Goal: Information Seeking & Learning: Learn about a topic

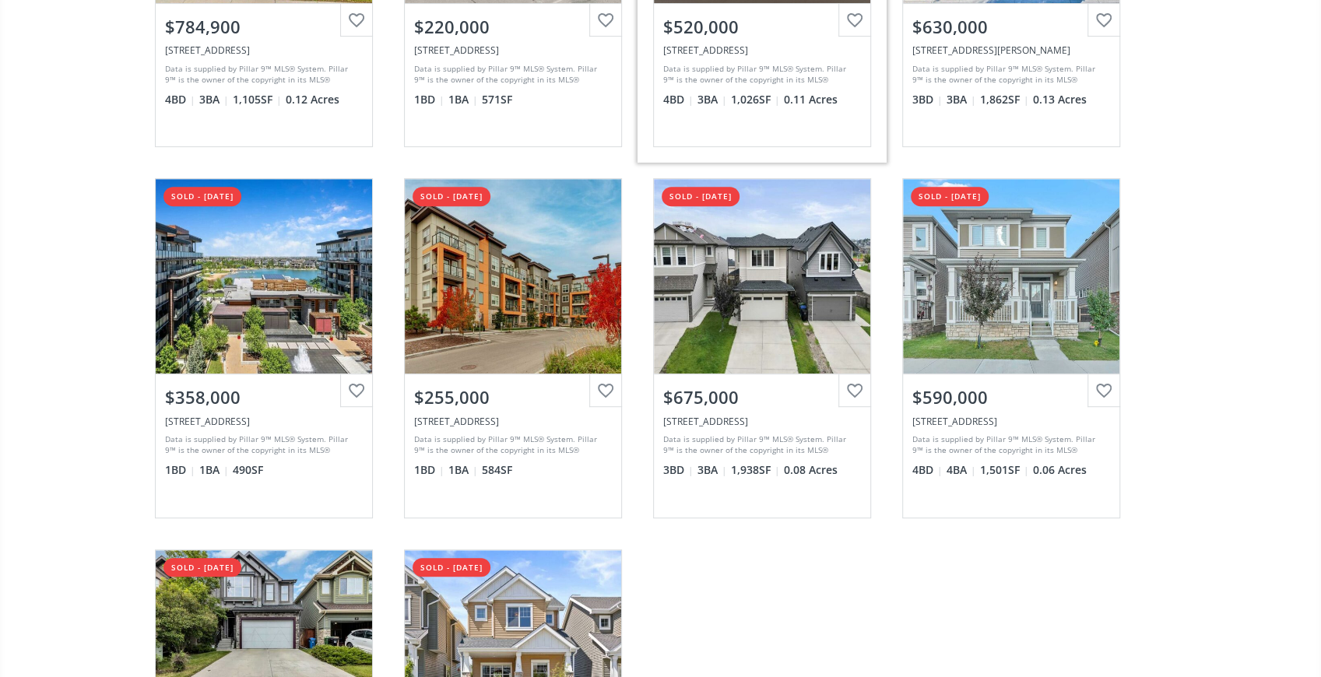
scroll to position [415, 0]
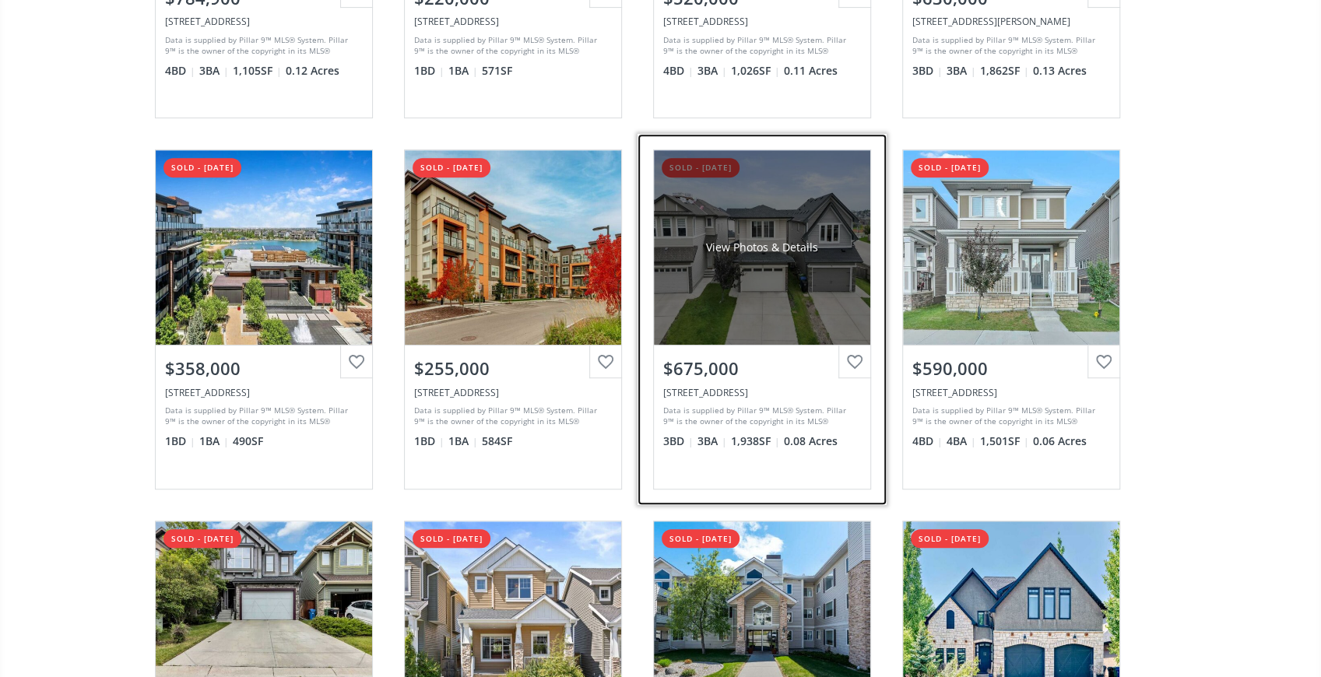
click at [654, 273] on div "View Photos & Details" at bounding box center [762, 247] width 216 height 195
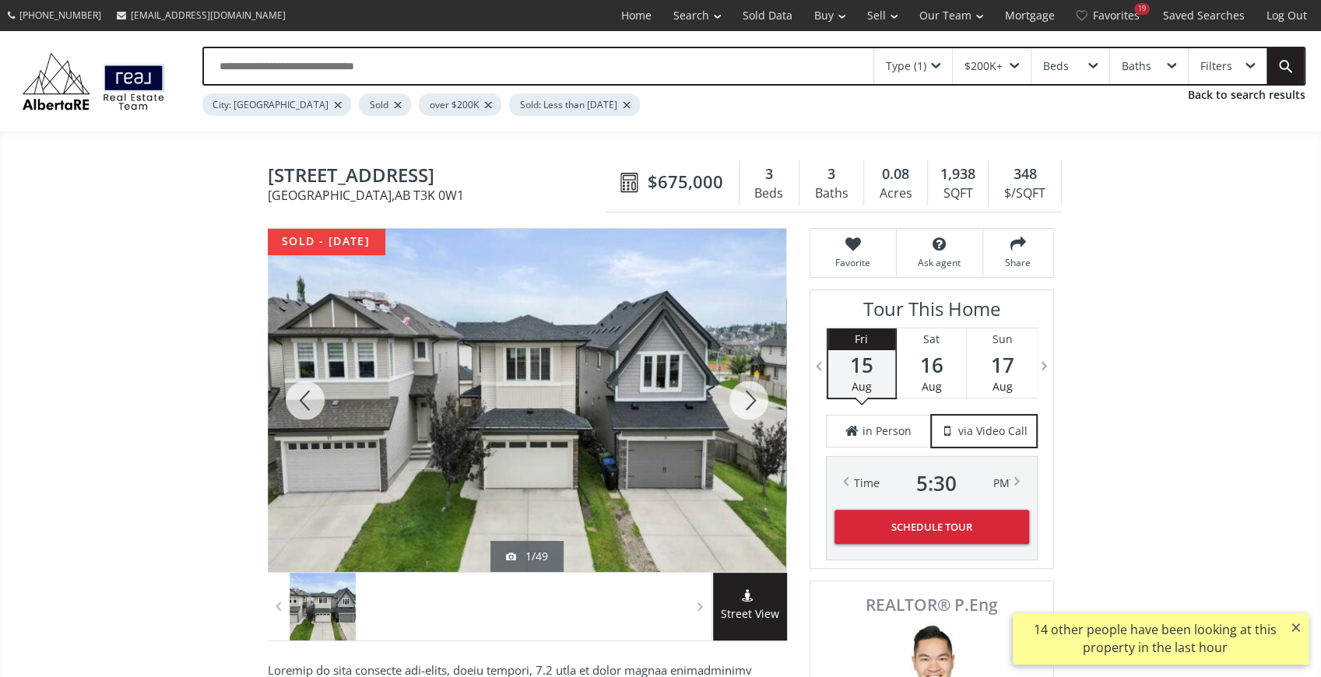
click at [305, 395] on div at bounding box center [305, 400] width 75 height 343
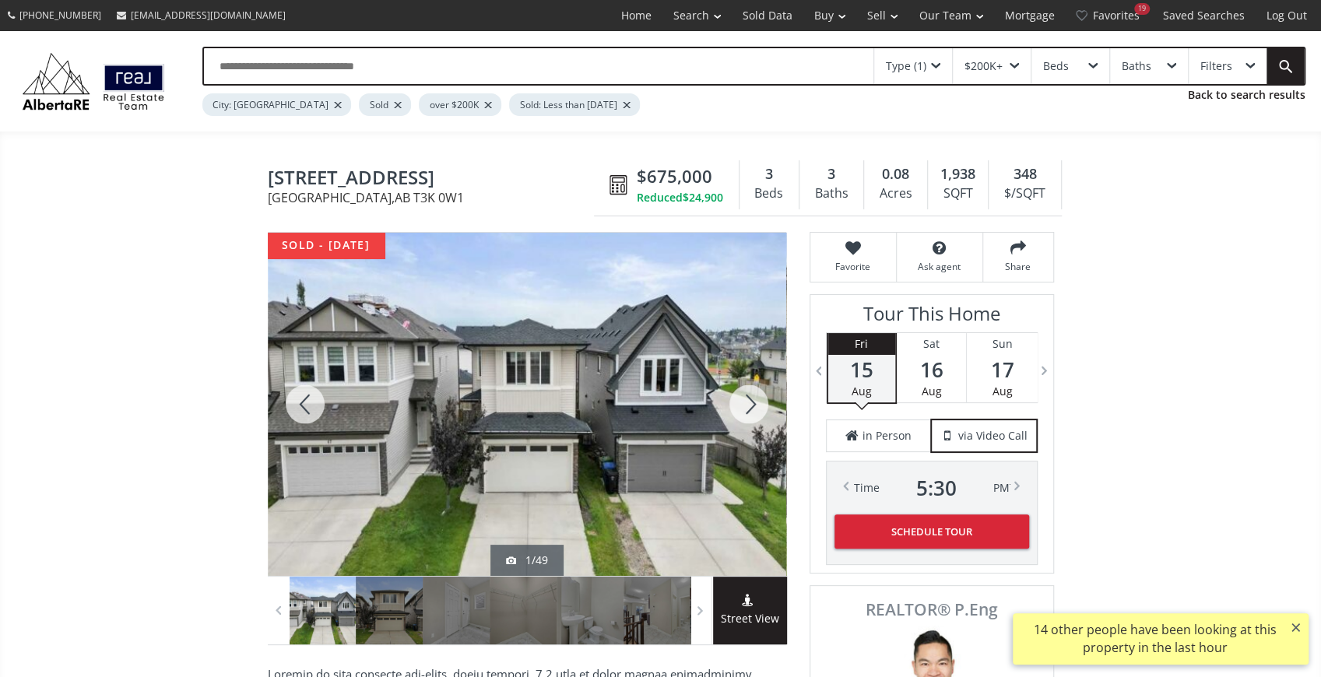
click at [305, 395] on div at bounding box center [305, 404] width 75 height 343
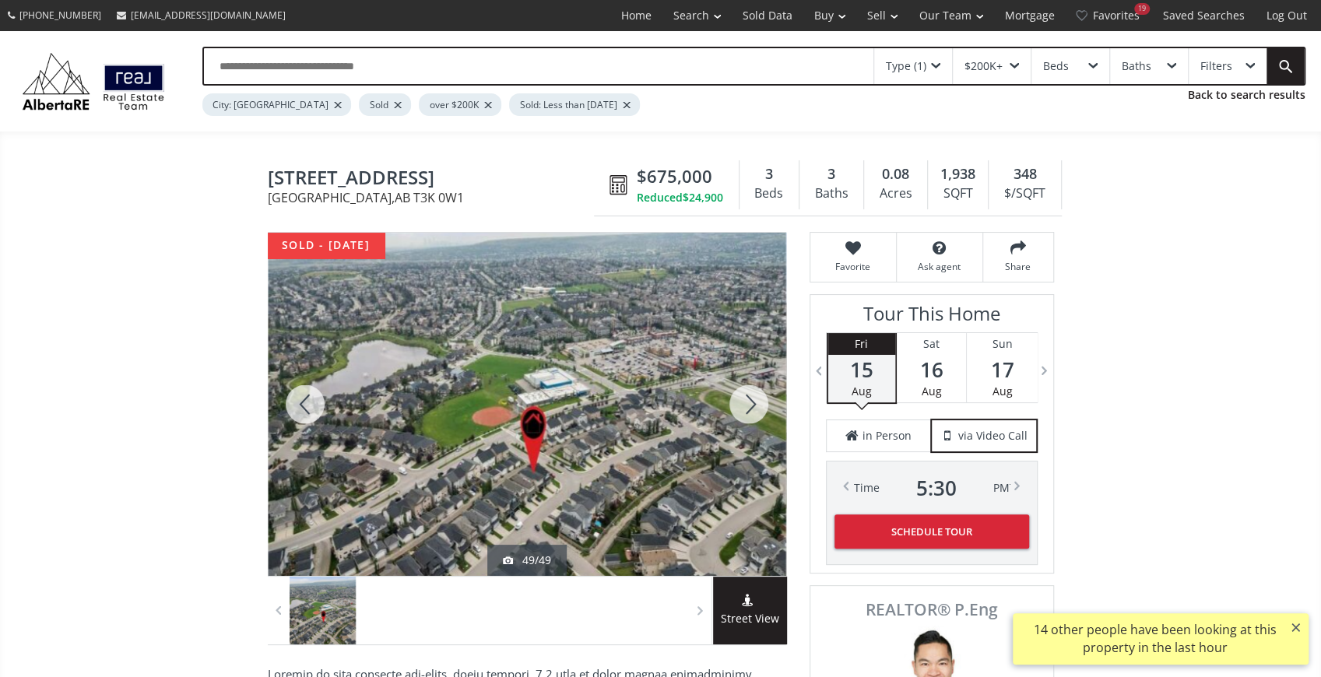
click at [305, 395] on div at bounding box center [305, 404] width 75 height 343
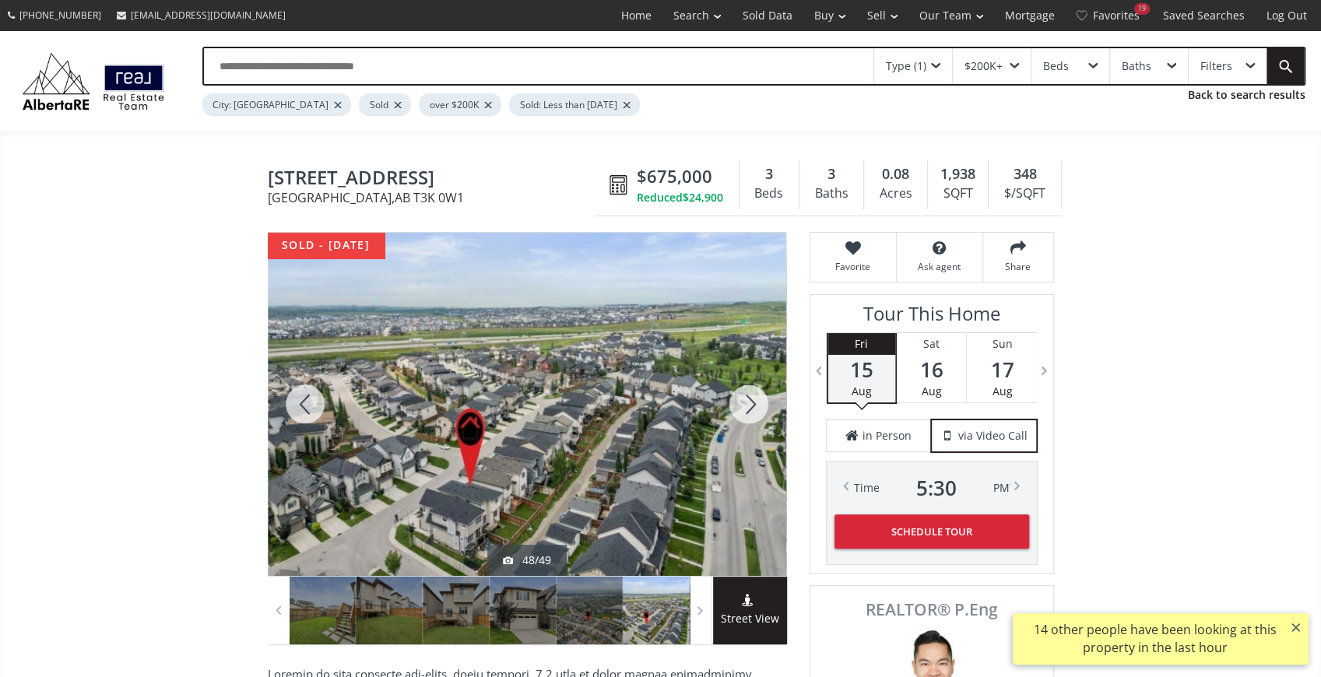
click at [305, 395] on div at bounding box center [305, 404] width 75 height 343
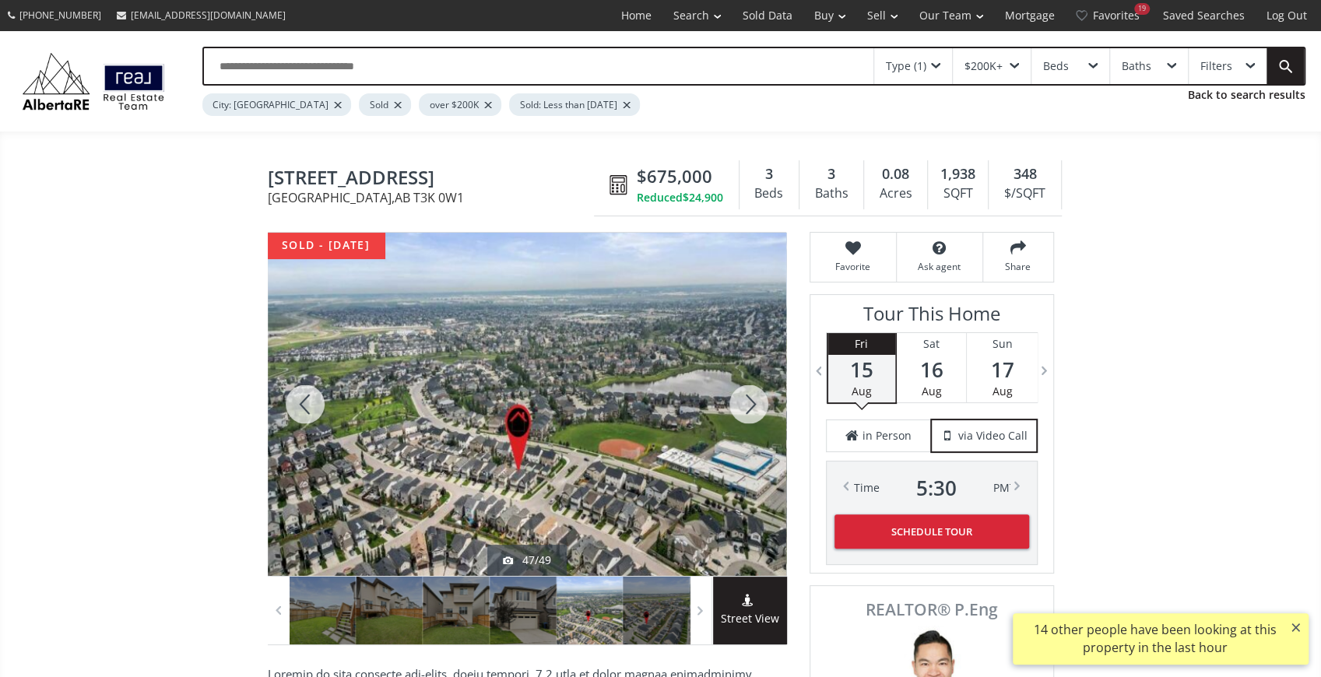
click at [305, 395] on div at bounding box center [305, 404] width 75 height 343
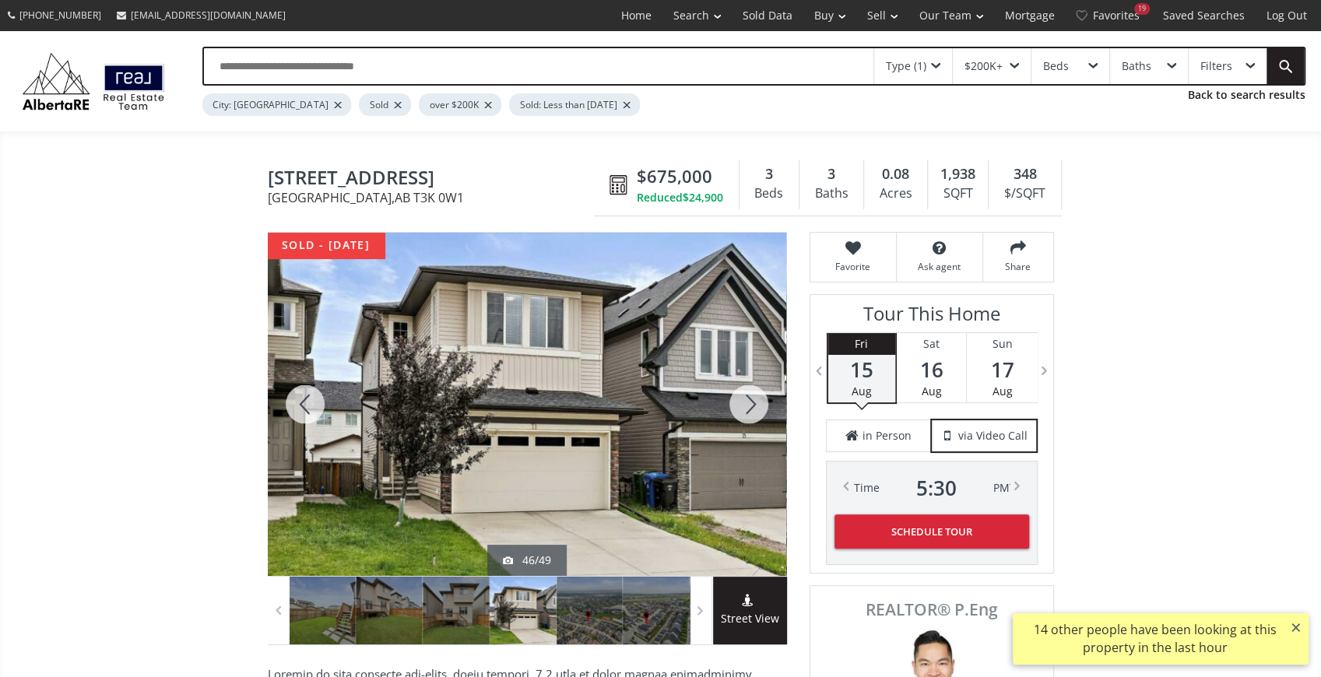
click at [305, 395] on div at bounding box center [305, 404] width 75 height 343
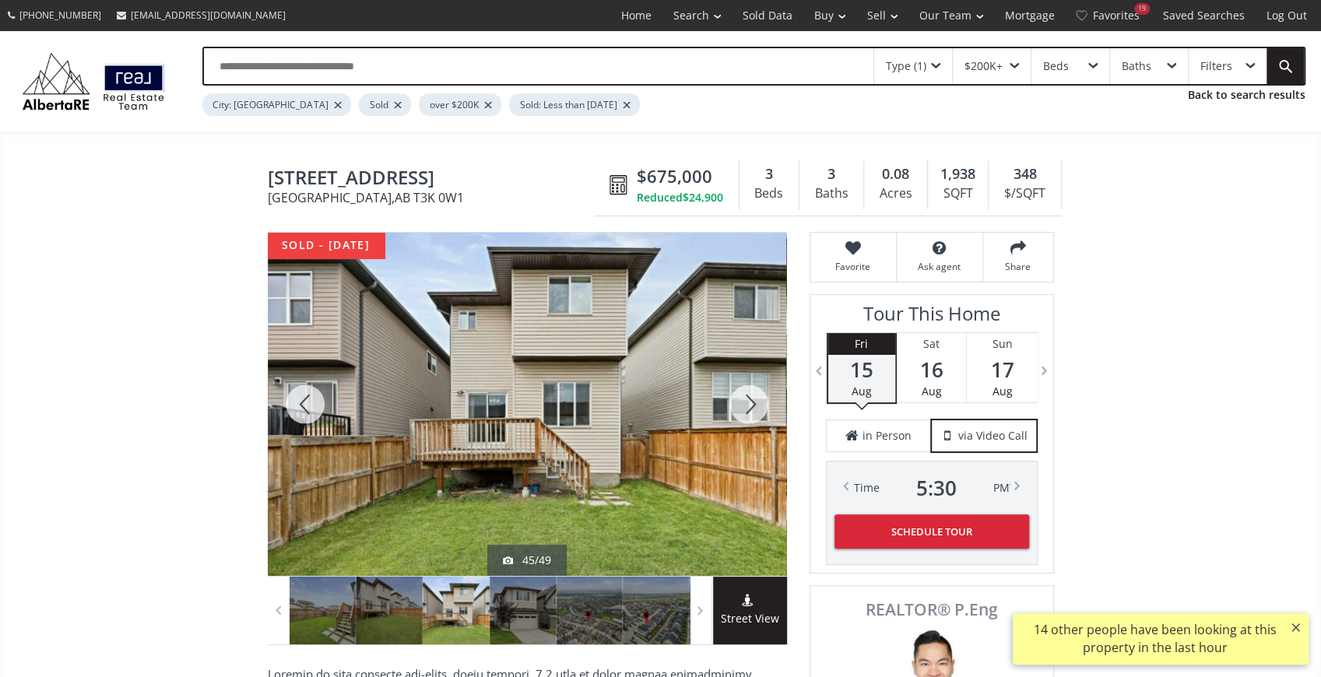
click at [305, 395] on div at bounding box center [305, 404] width 75 height 343
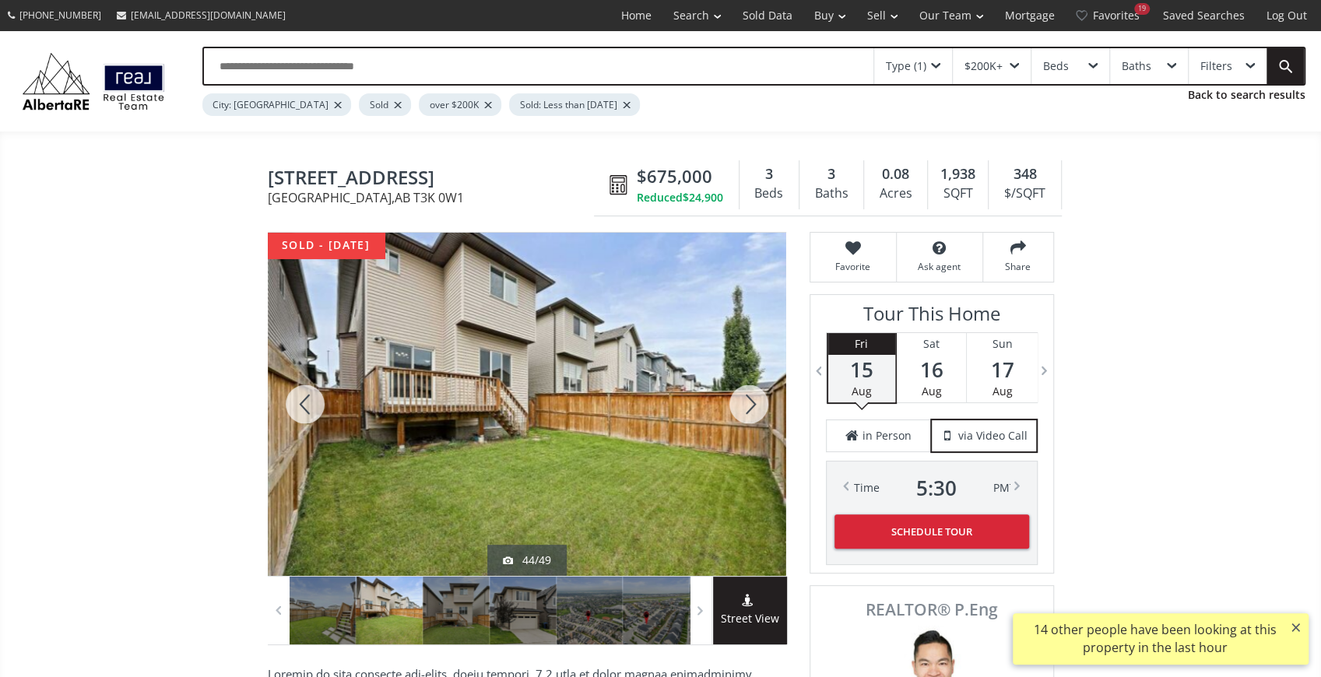
click at [305, 395] on div at bounding box center [305, 404] width 75 height 343
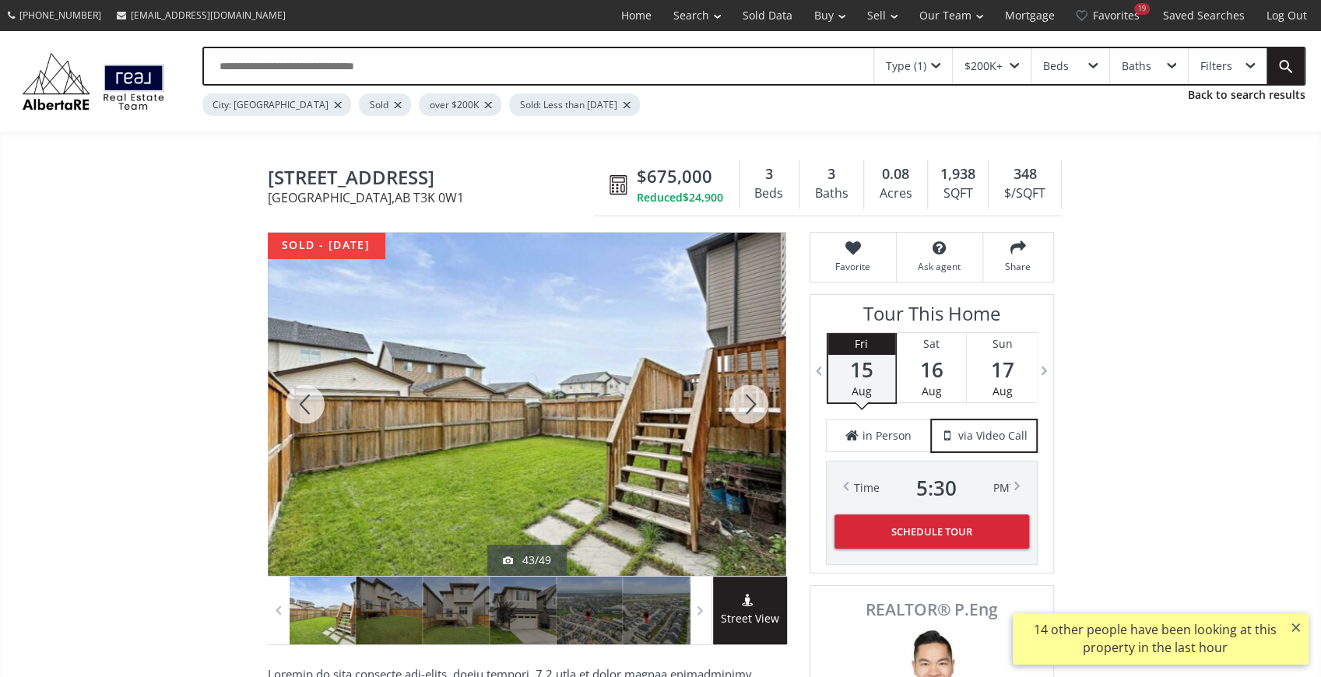
click at [305, 395] on div at bounding box center [305, 404] width 75 height 343
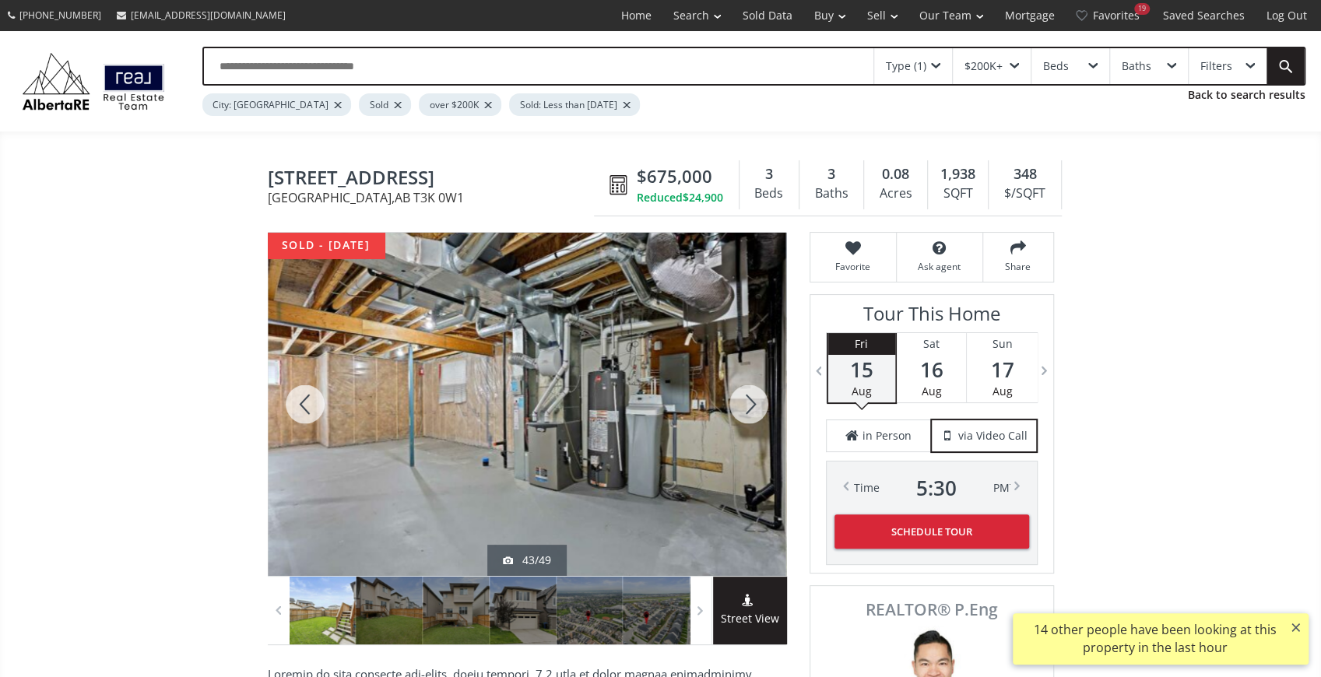
click at [305, 395] on div at bounding box center [305, 404] width 75 height 343
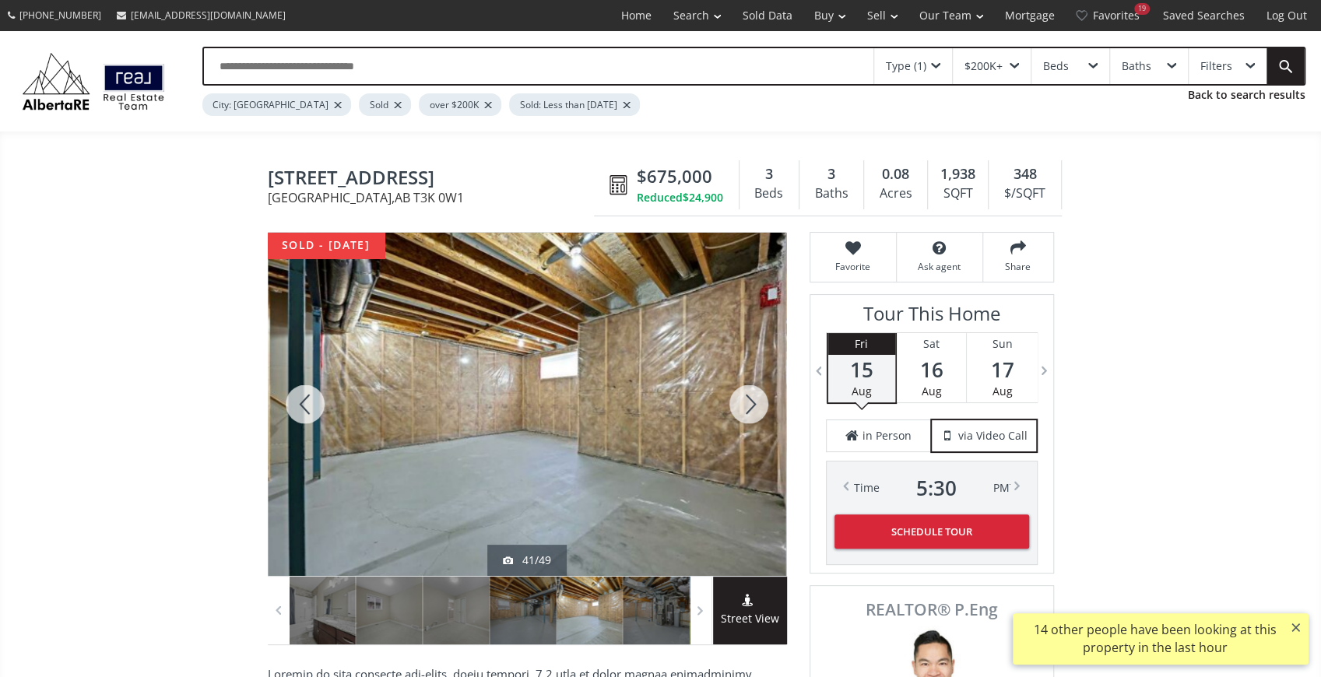
click at [305, 395] on div at bounding box center [305, 404] width 75 height 343
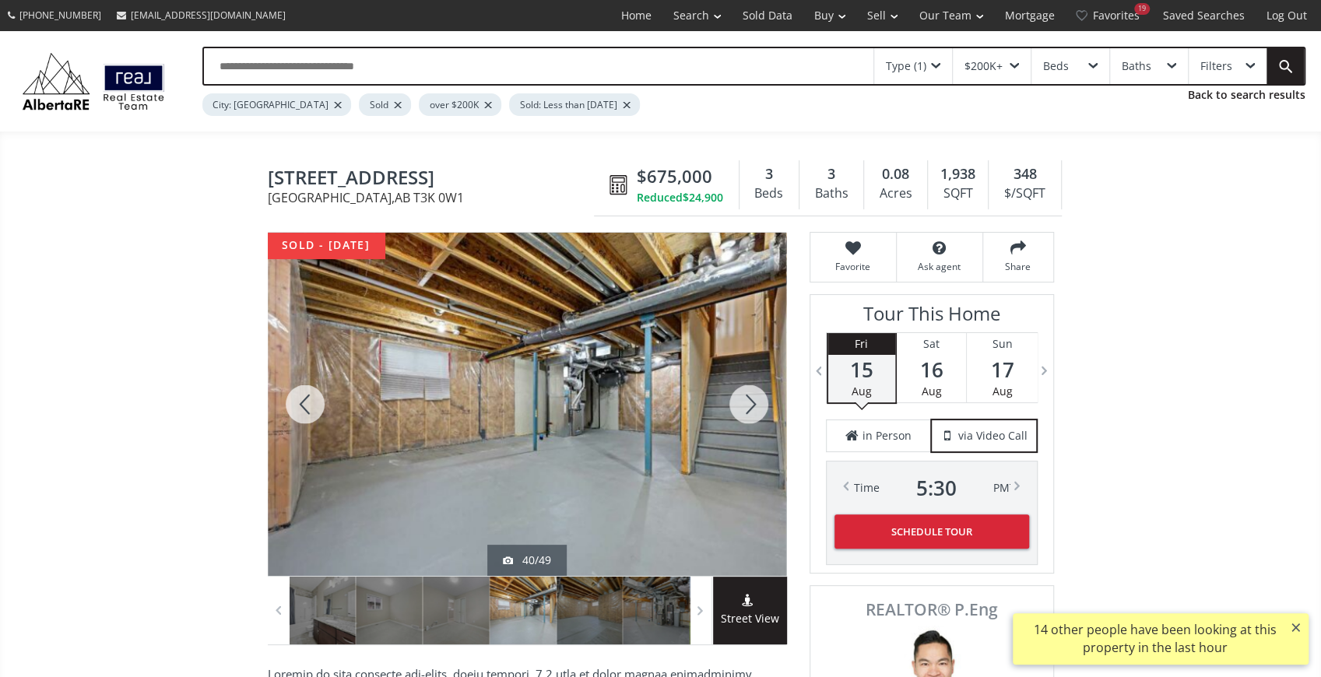
click at [305, 395] on div at bounding box center [305, 404] width 75 height 343
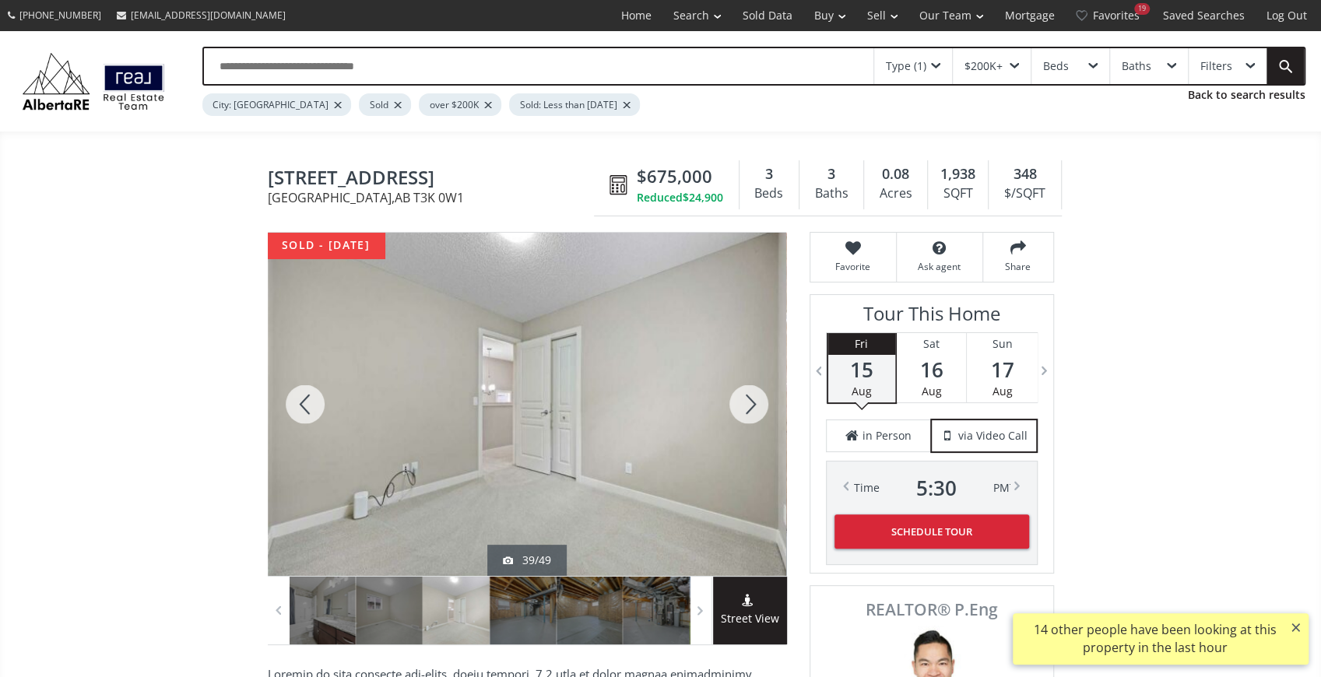
click at [299, 397] on div at bounding box center [305, 404] width 75 height 343
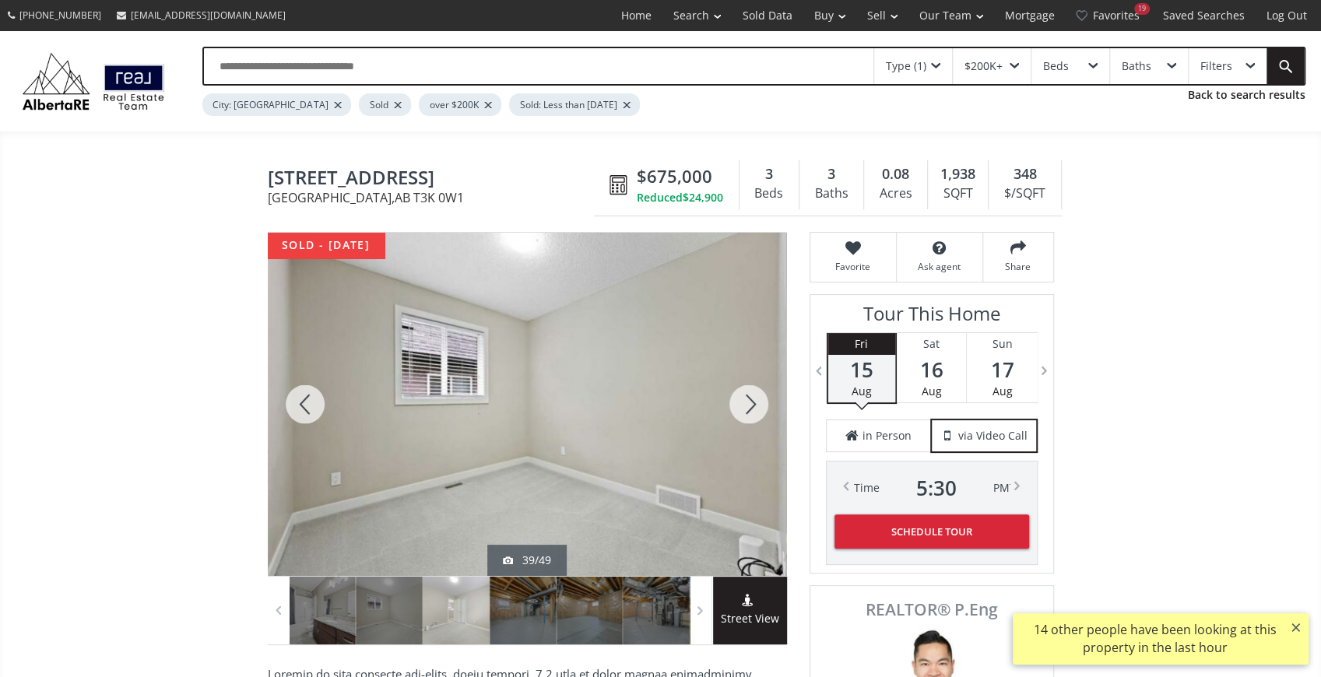
click at [299, 397] on div at bounding box center [305, 404] width 75 height 343
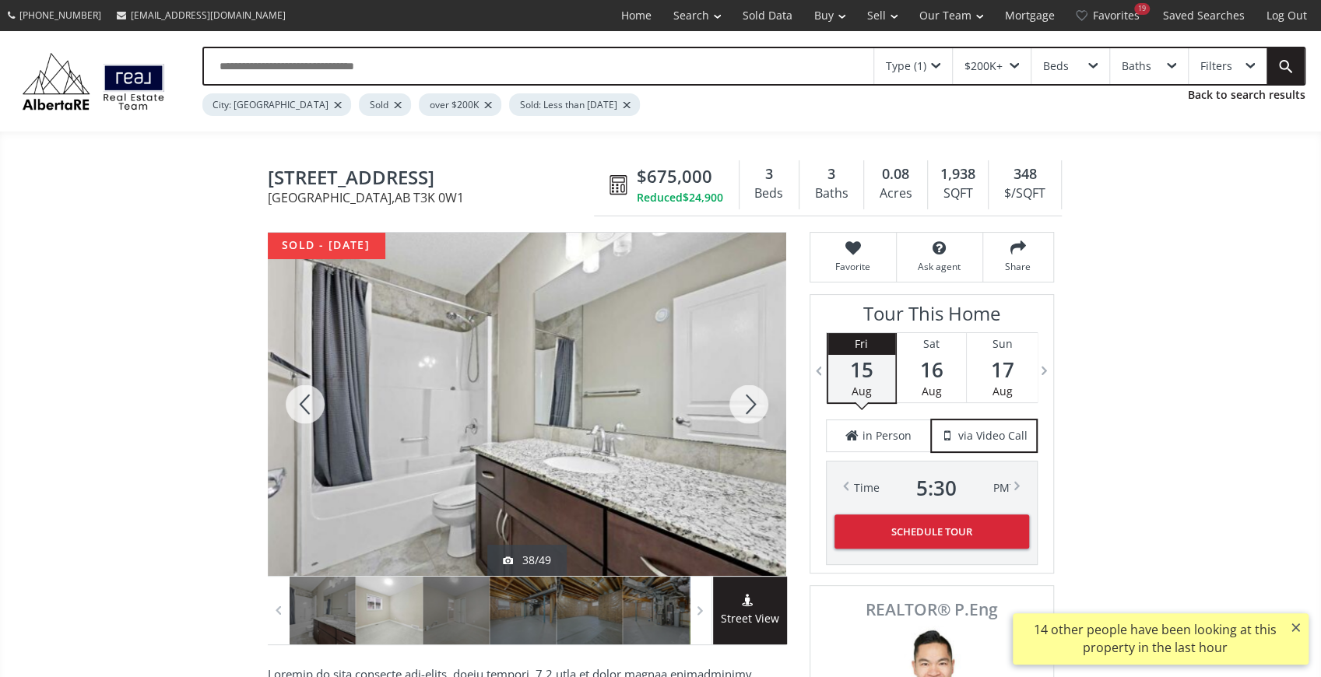
click at [299, 397] on div at bounding box center [305, 404] width 75 height 343
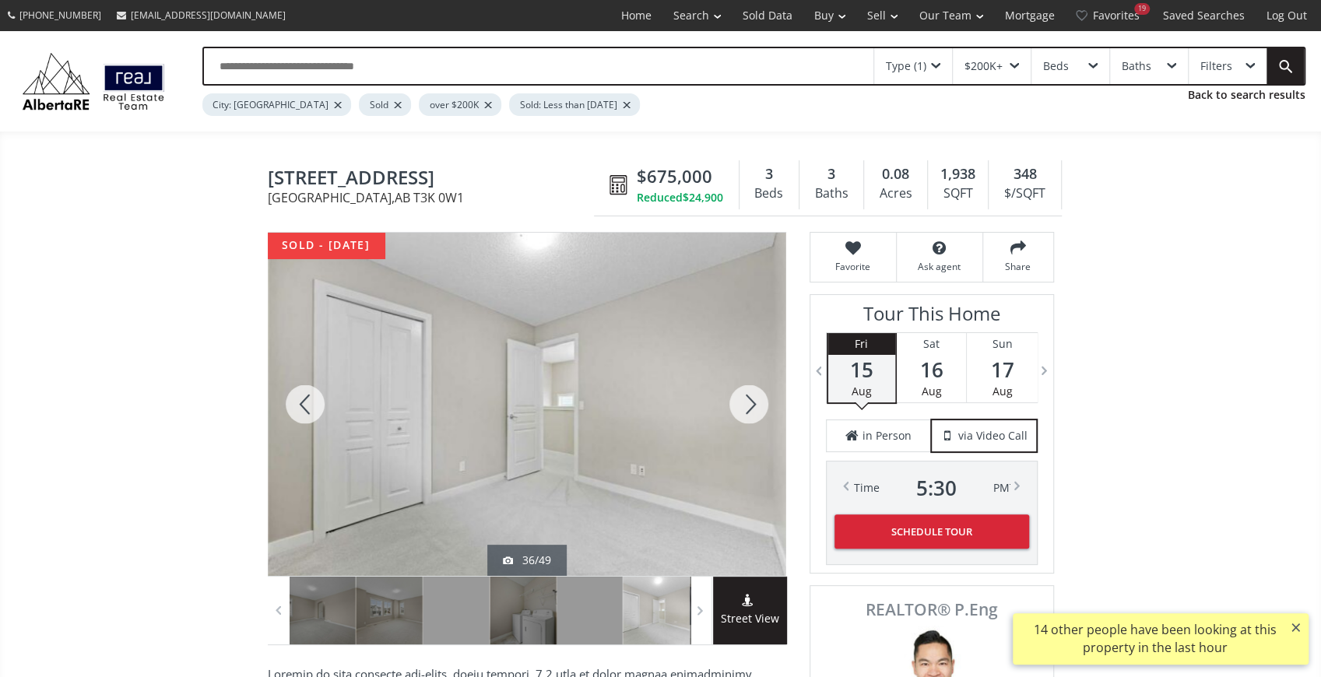
click at [299, 397] on div at bounding box center [305, 404] width 75 height 343
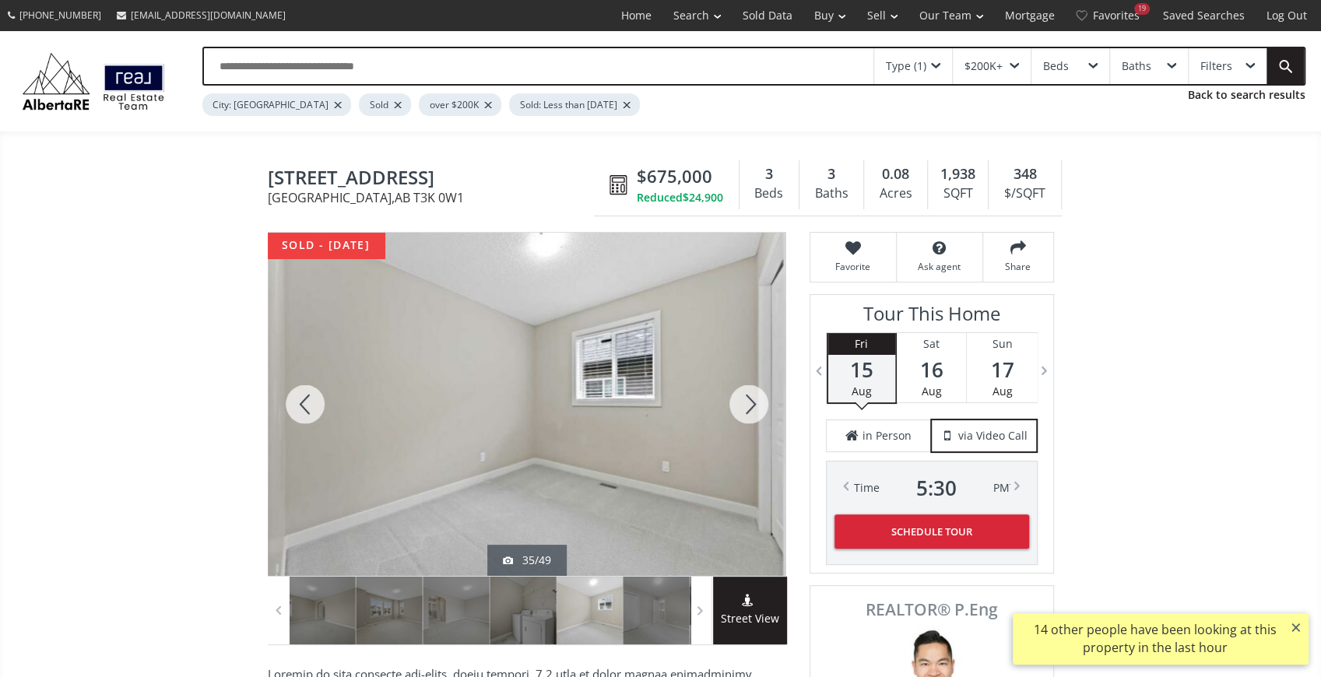
click at [299, 397] on div at bounding box center [305, 404] width 75 height 343
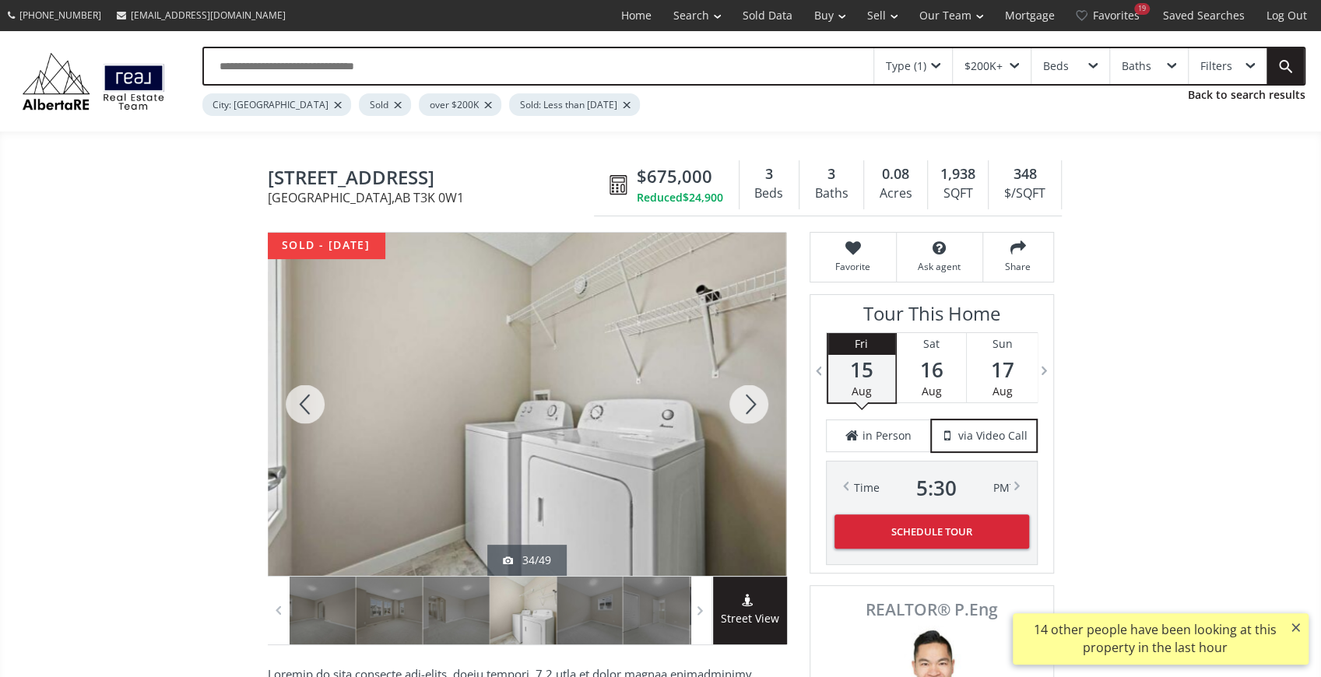
click at [299, 397] on div at bounding box center [305, 404] width 75 height 343
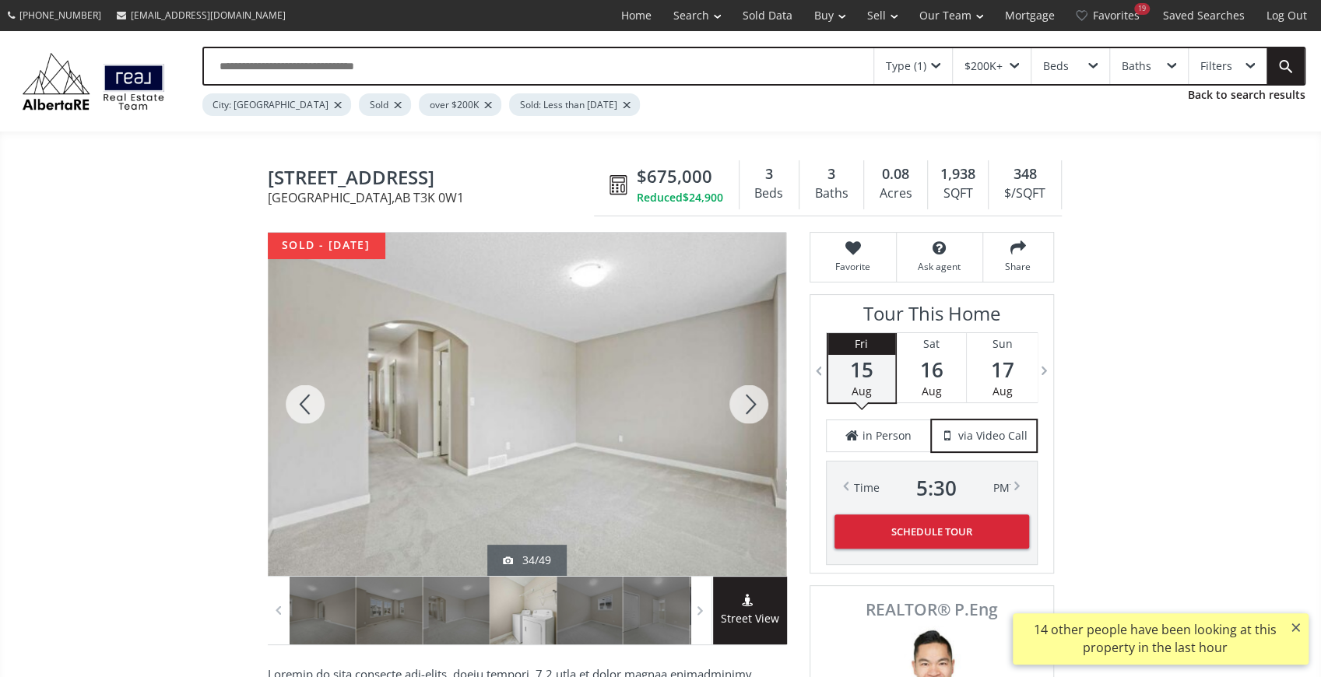
click at [299, 397] on div at bounding box center [305, 404] width 75 height 343
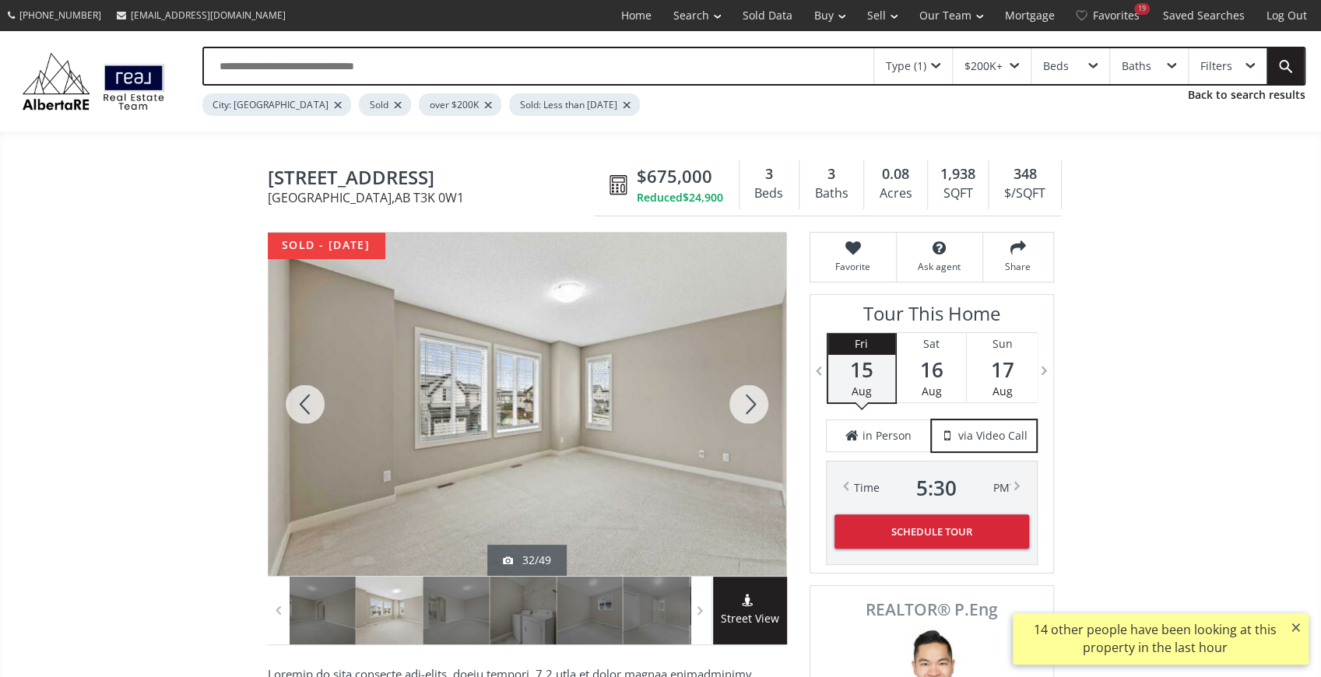
scroll to position [415, 0]
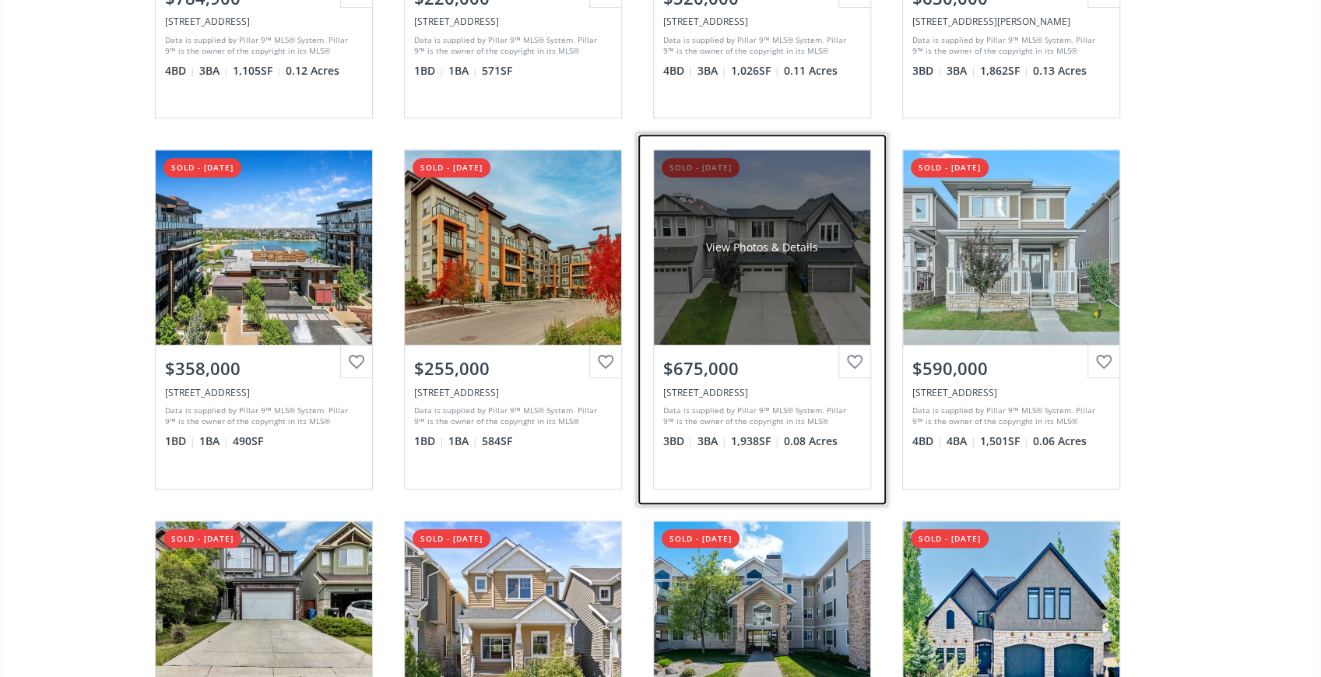
click at [654, 309] on div "View Photos & Details" at bounding box center [762, 247] width 216 height 195
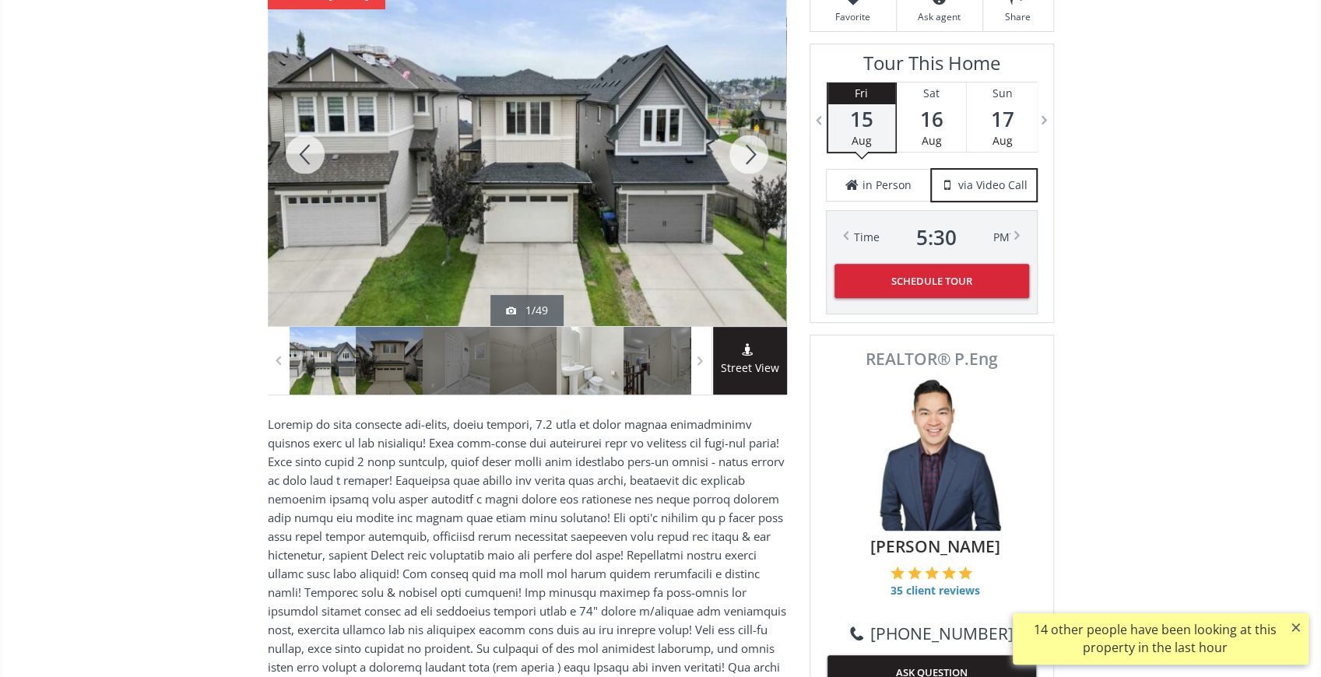
scroll to position [259, 0]
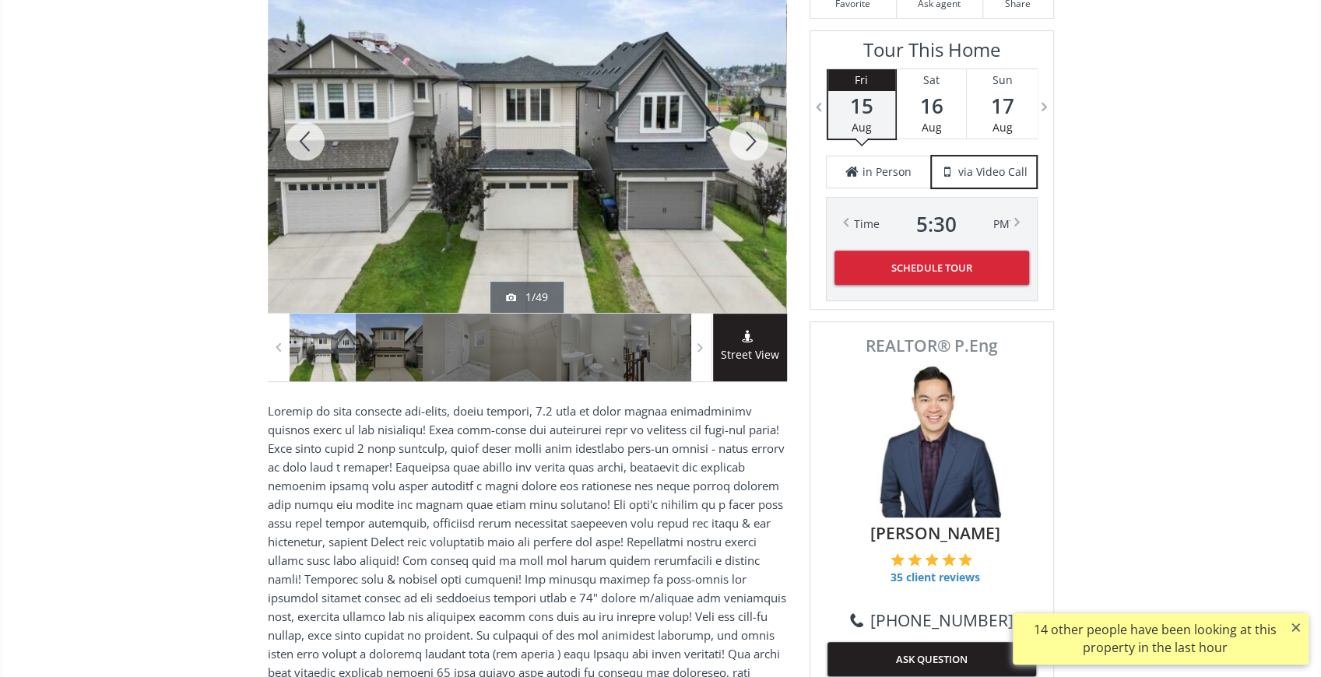
click at [742, 140] on div at bounding box center [749, 141] width 75 height 343
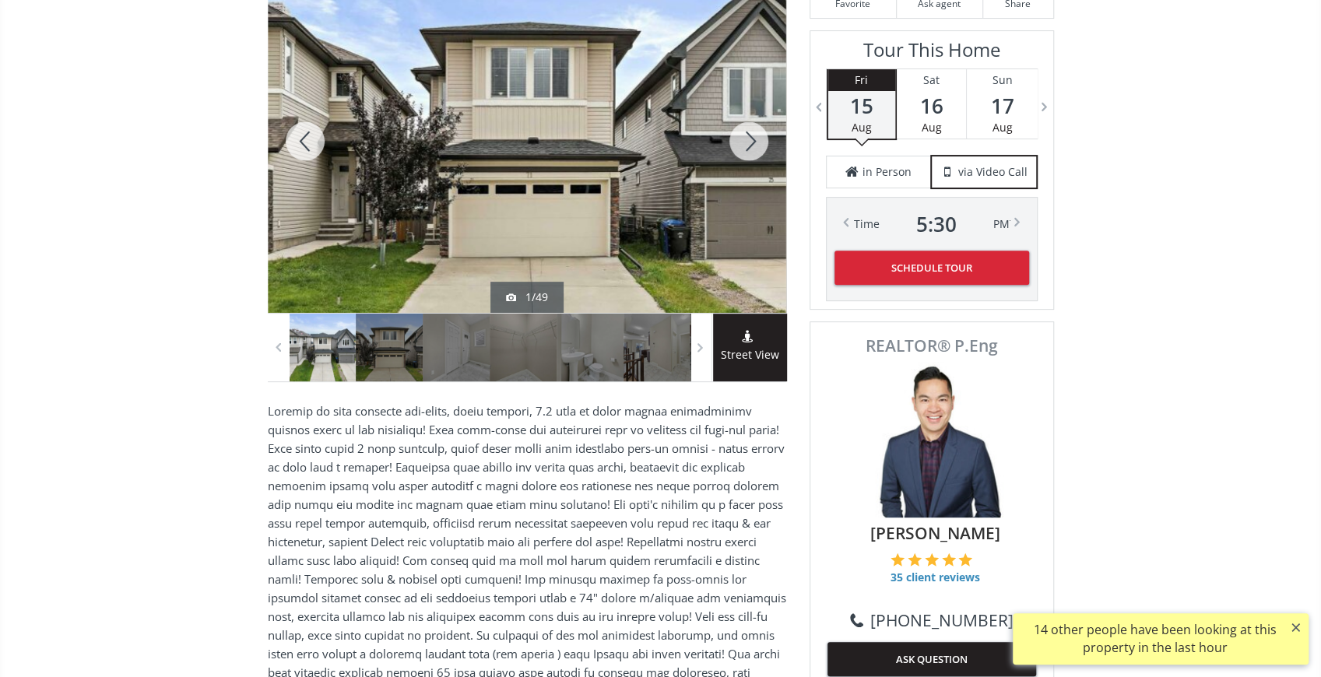
click at [742, 140] on div at bounding box center [749, 141] width 75 height 343
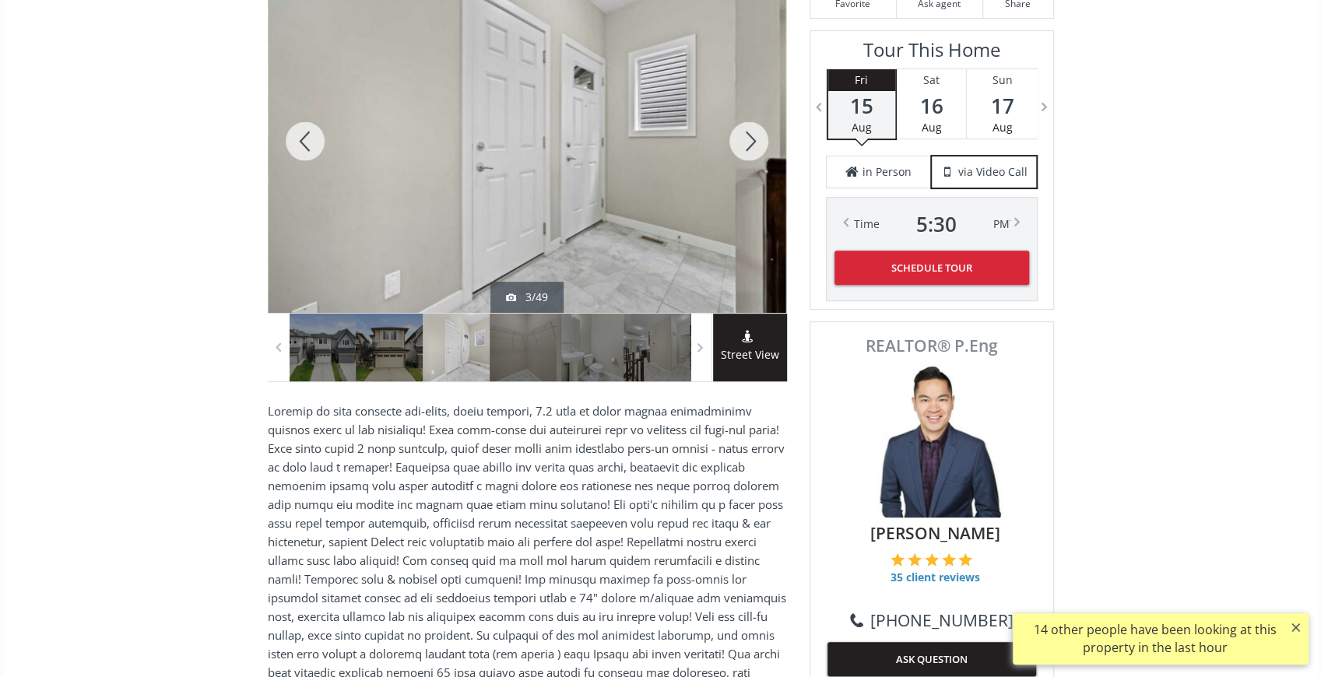
click at [742, 140] on div at bounding box center [749, 141] width 75 height 343
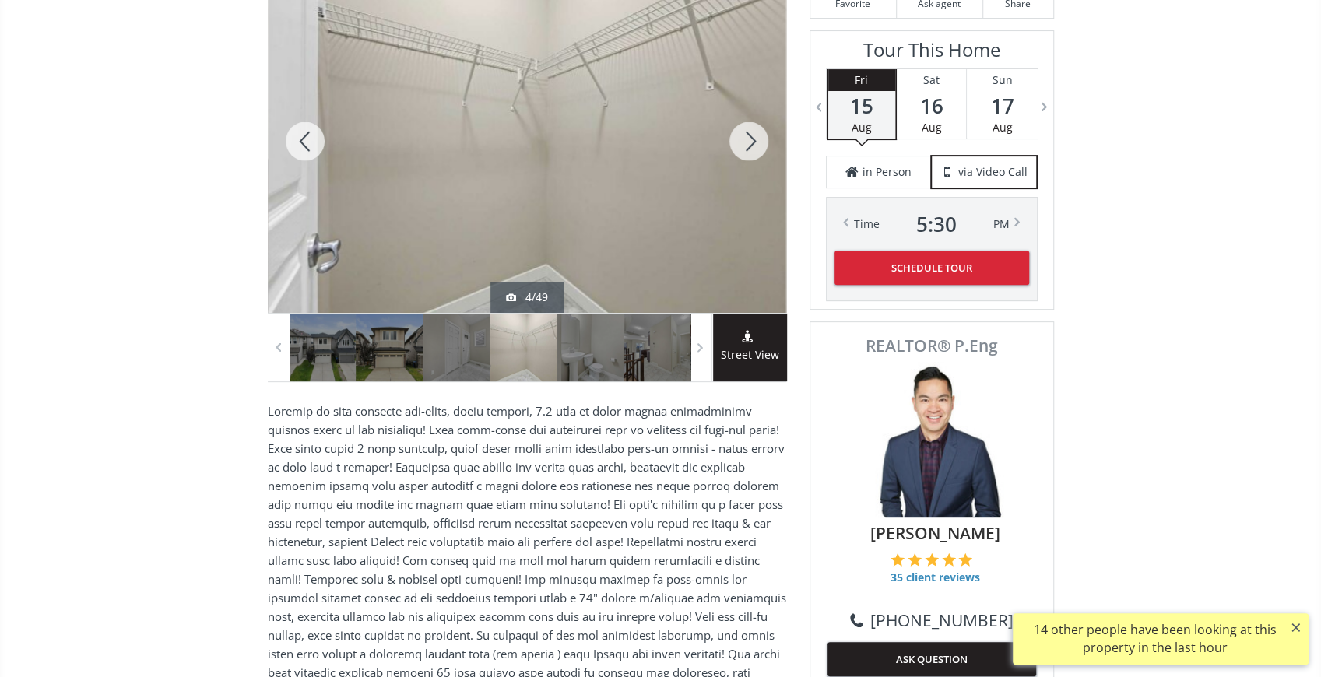
click at [742, 140] on div at bounding box center [749, 141] width 75 height 343
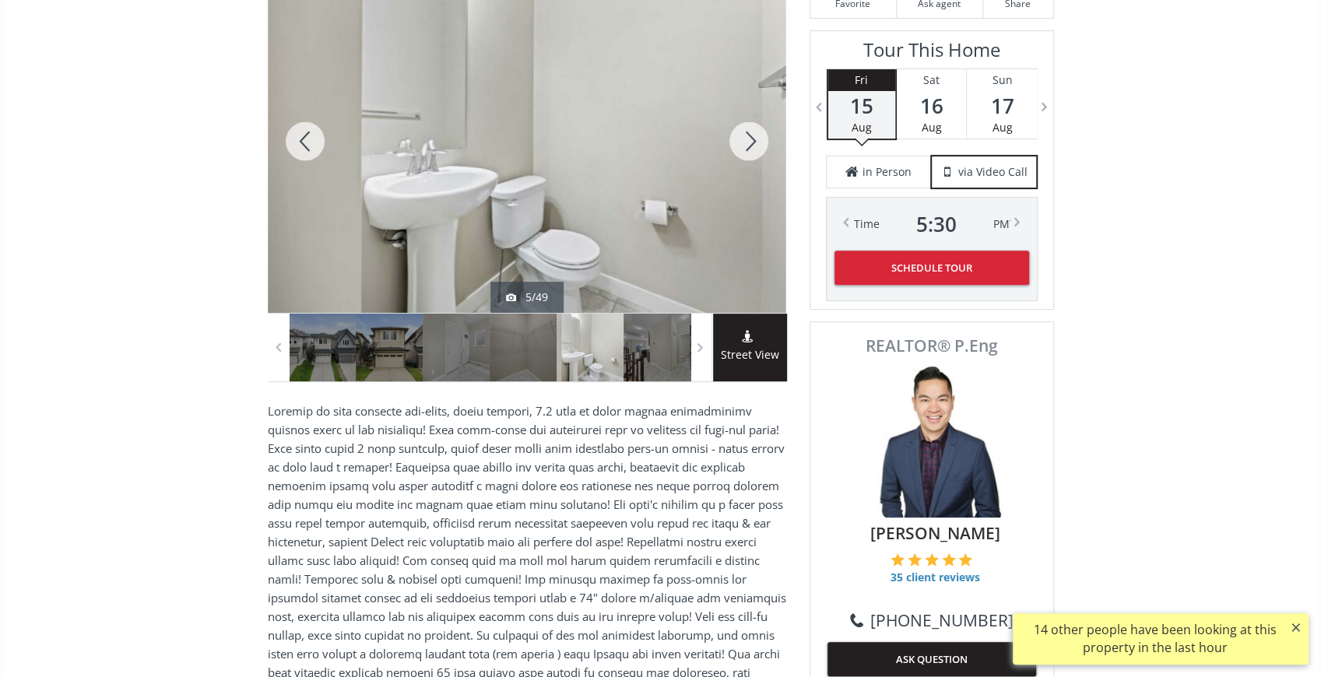
click at [742, 140] on div at bounding box center [749, 141] width 75 height 343
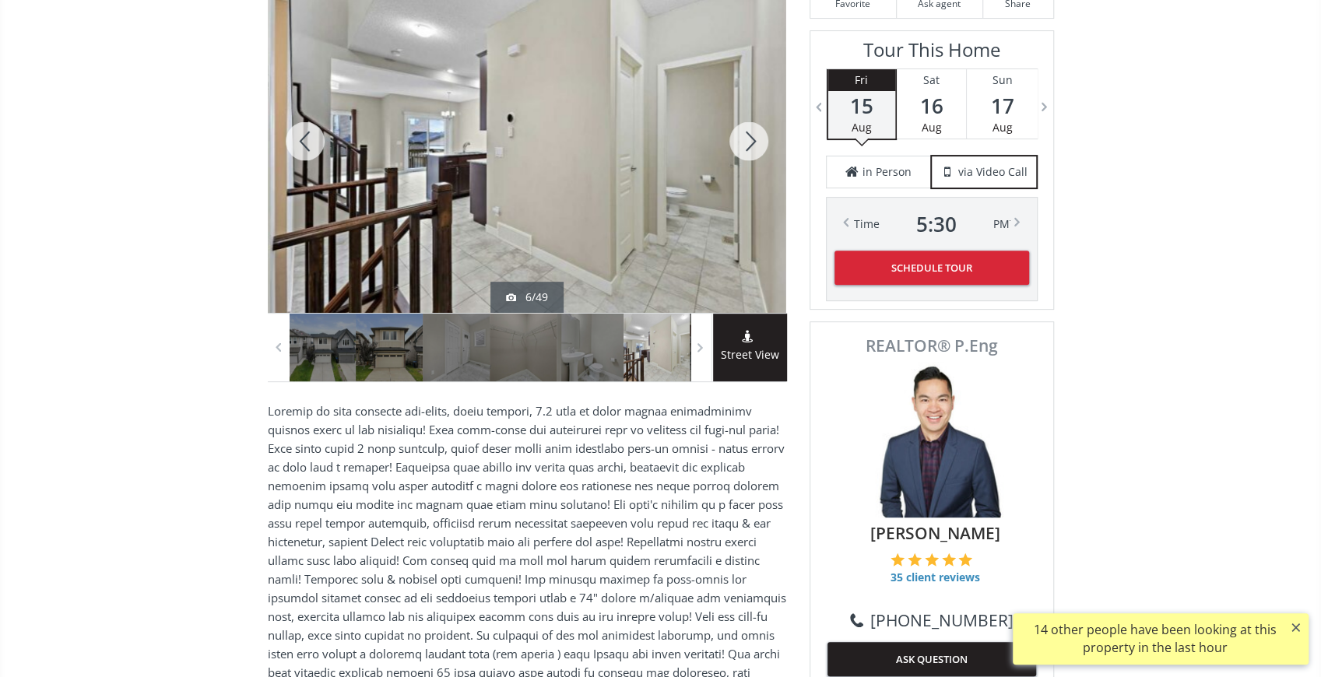
click at [742, 140] on div at bounding box center [749, 141] width 75 height 343
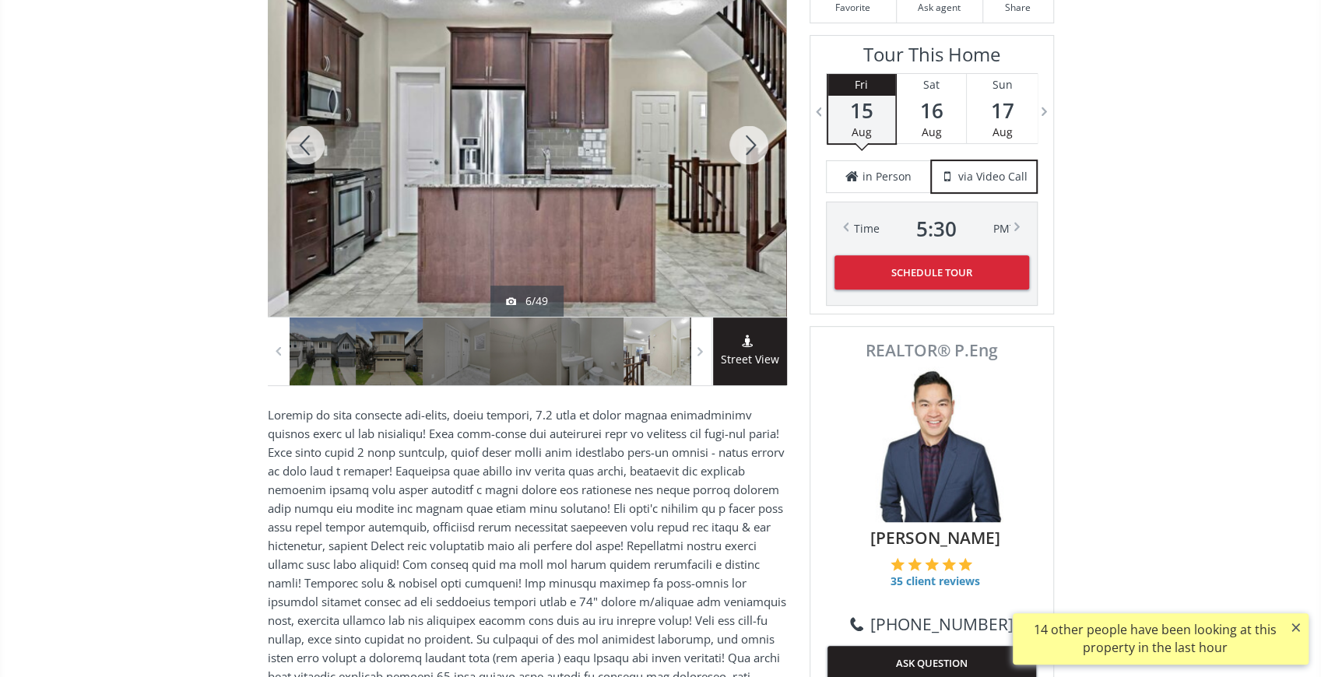
scroll to position [264, 0]
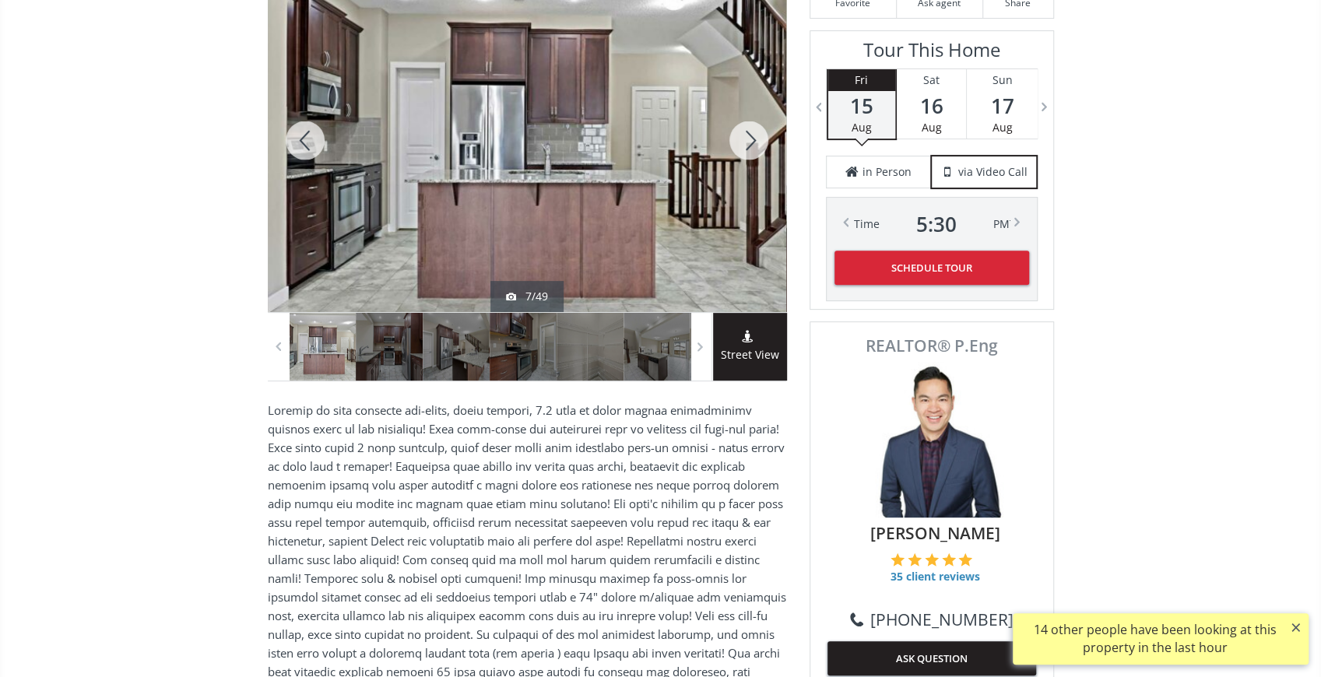
click at [742, 140] on div at bounding box center [749, 140] width 75 height 343
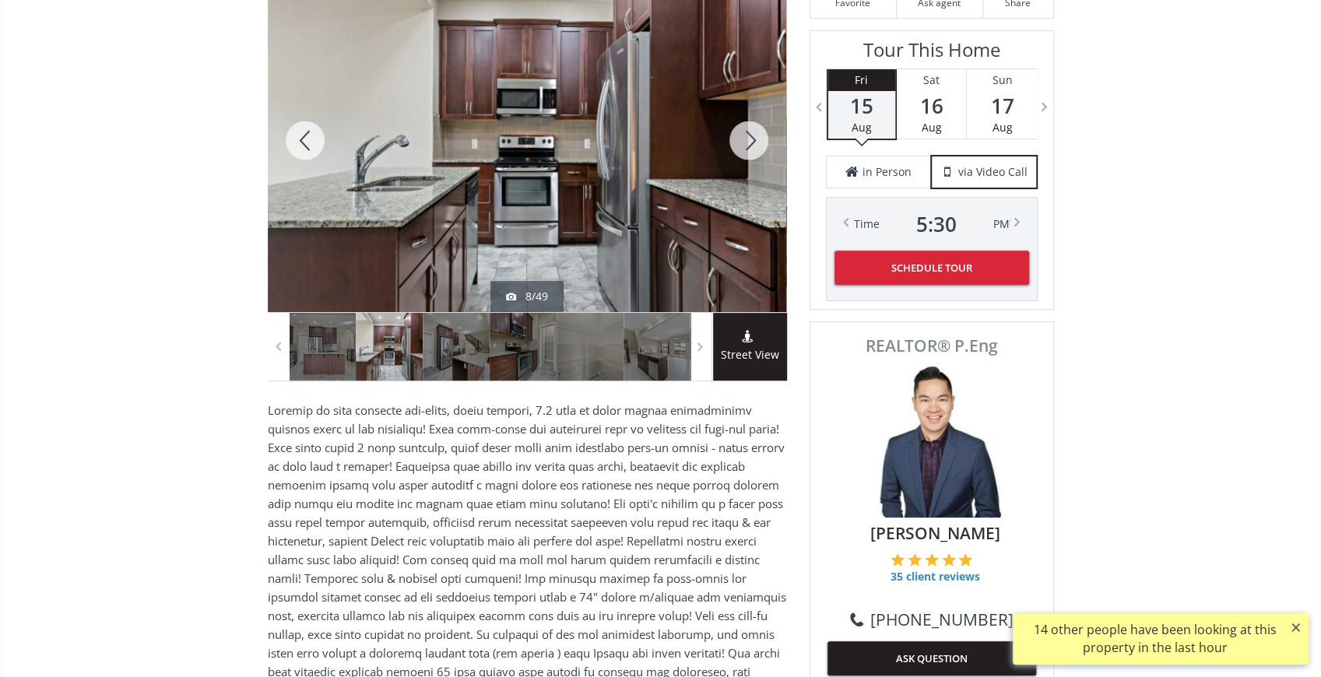
click at [742, 140] on div at bounding box center [749, 140] width 75 height 343
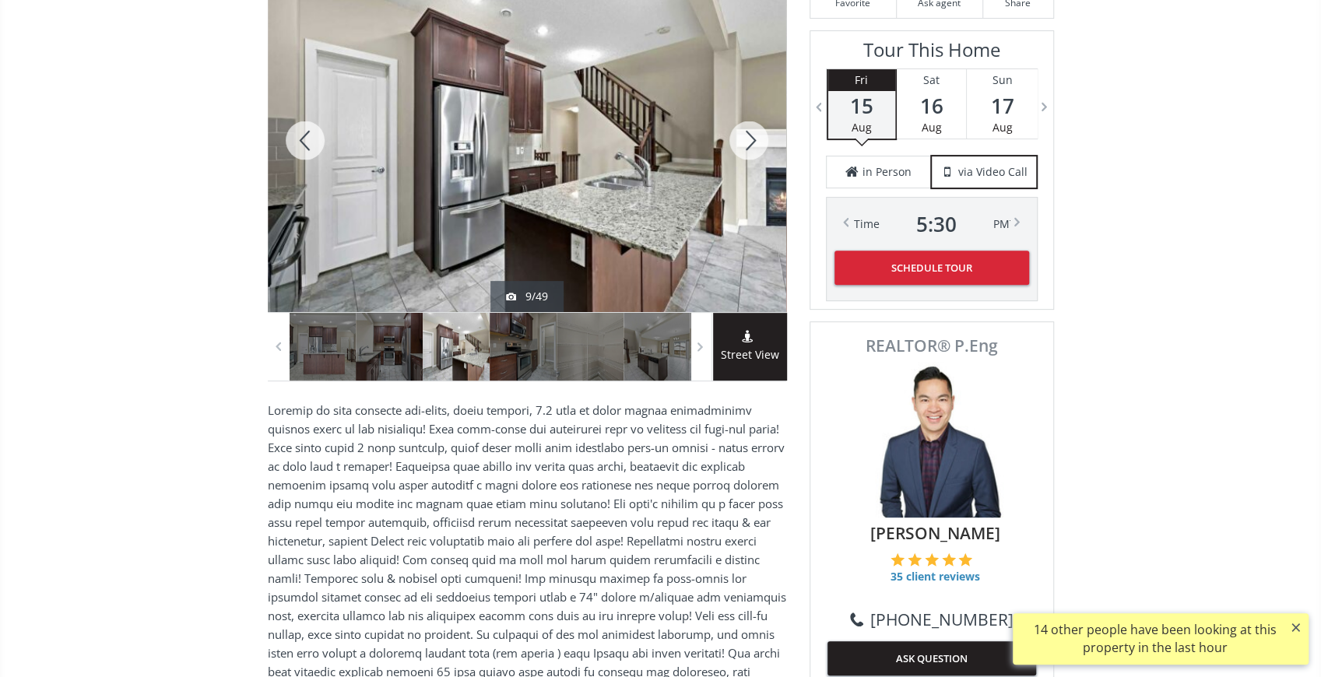
click at [742, 140] on div at bounding box center [749, 140] width 75 height 343
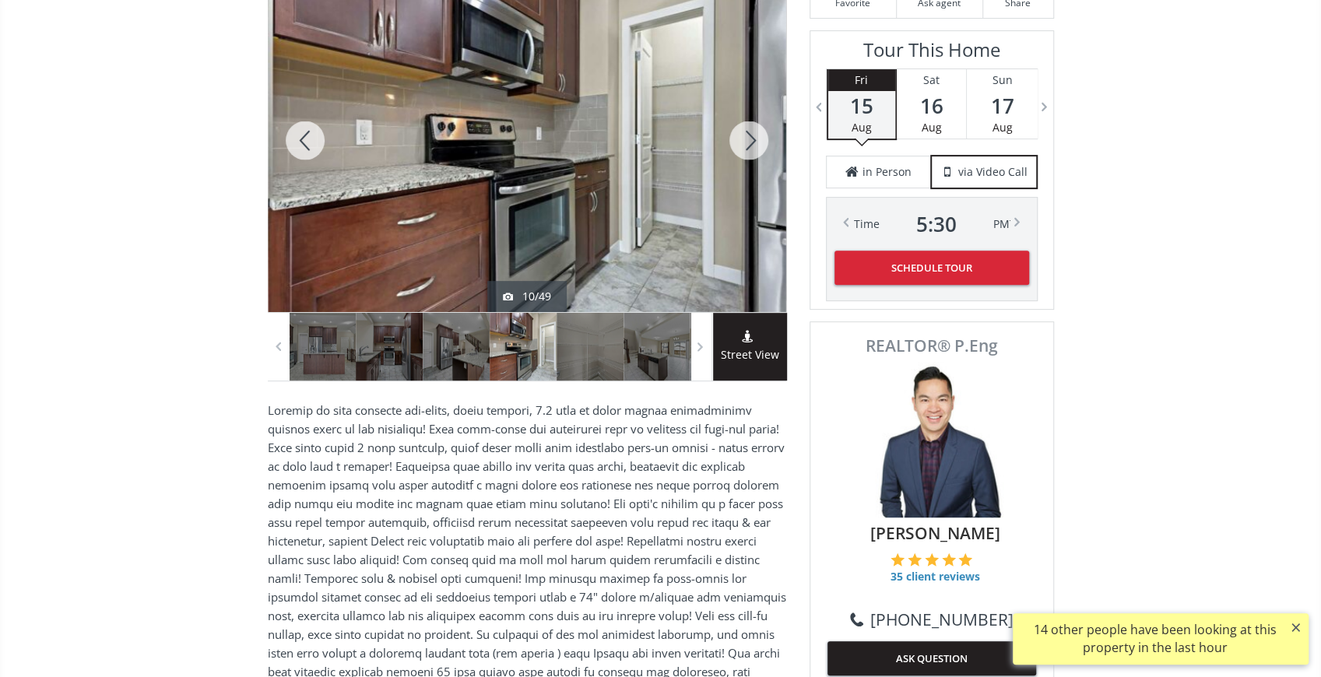
click at [742, 140] on div at bounding box center [749, 140] width 75 height 343
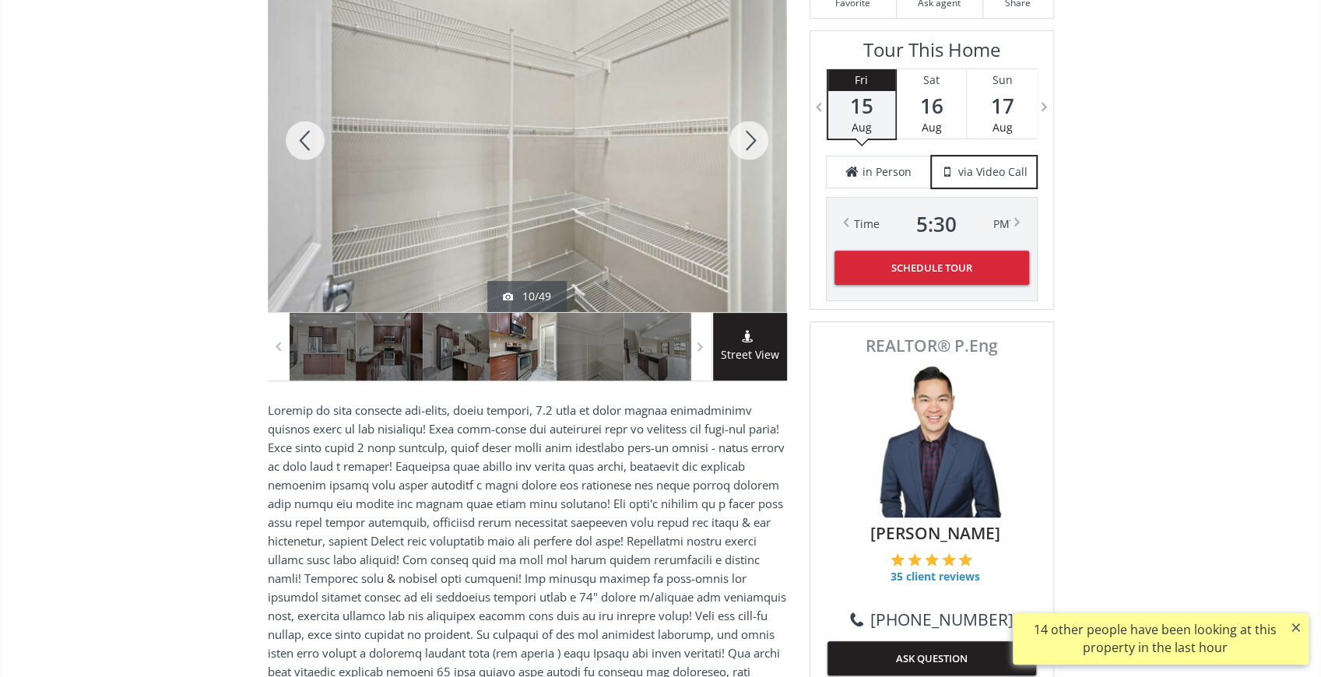
click at [742, 140] on div at bounding box center [749, 140] width 75 height 343
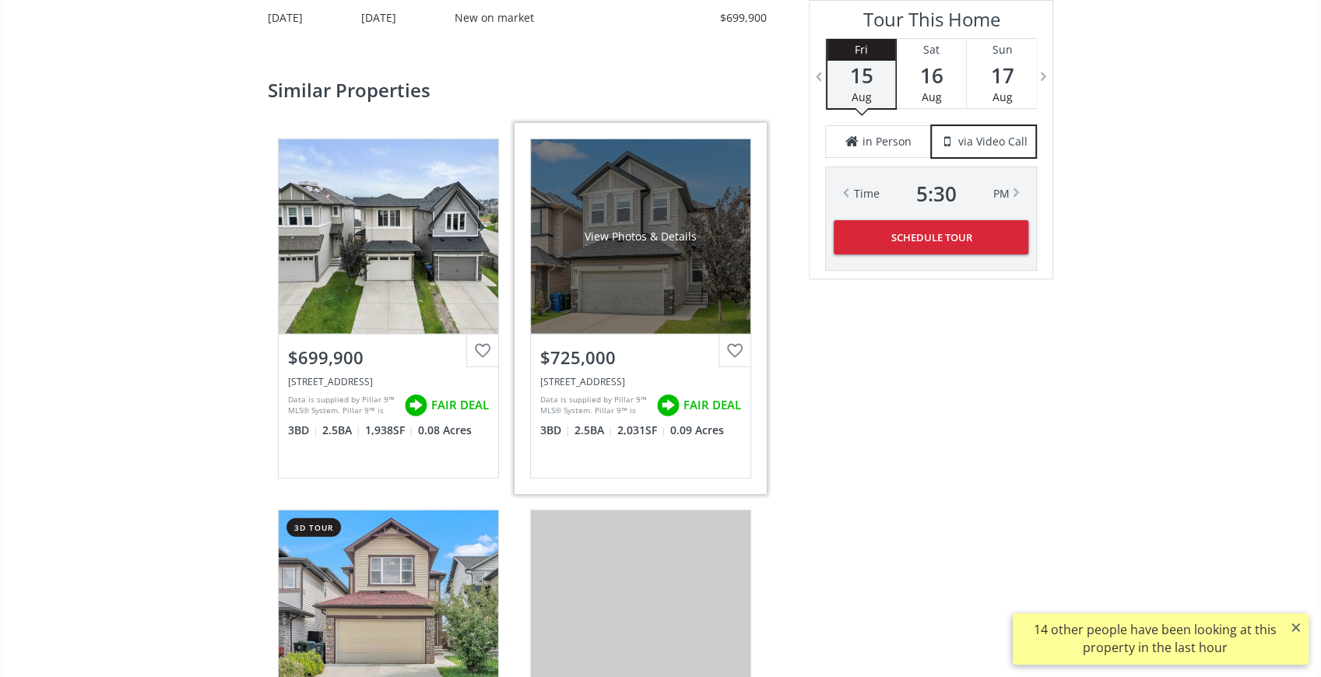
scroll to position [2911, 0]
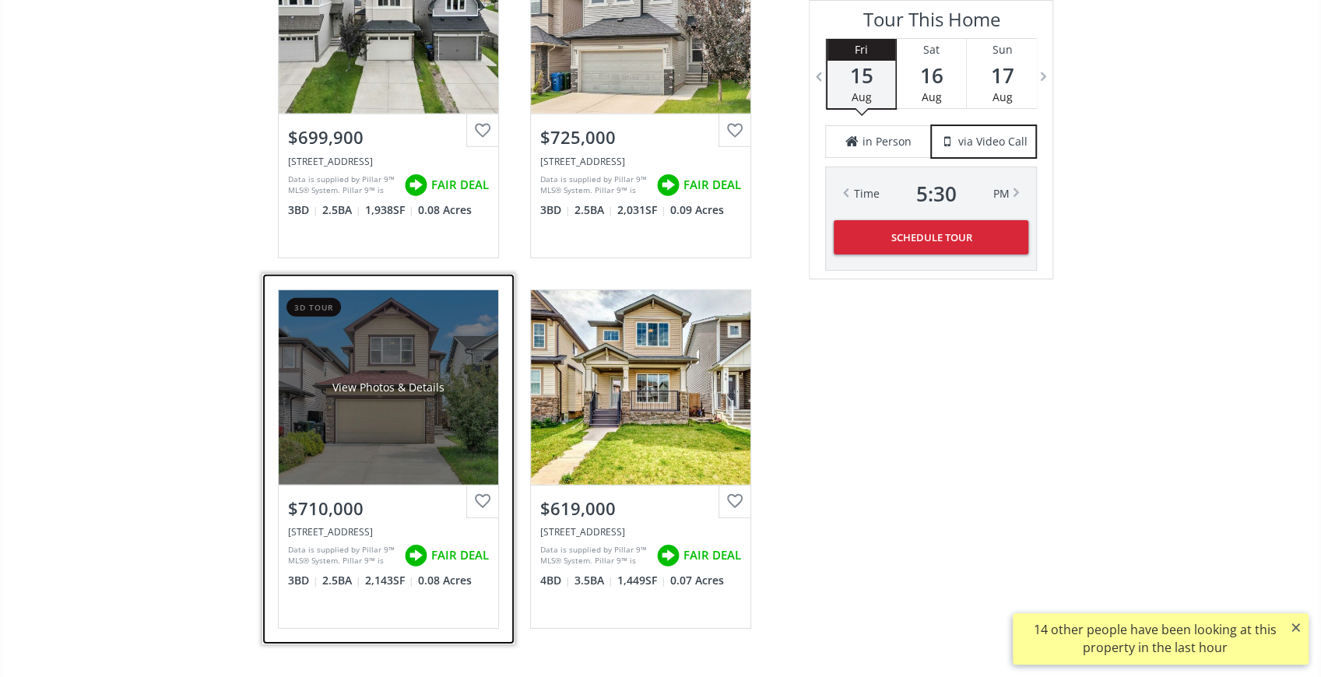
click at [450, 422] on div "View Photos & Details" at bounding box center [389, 387] width 220 height 195
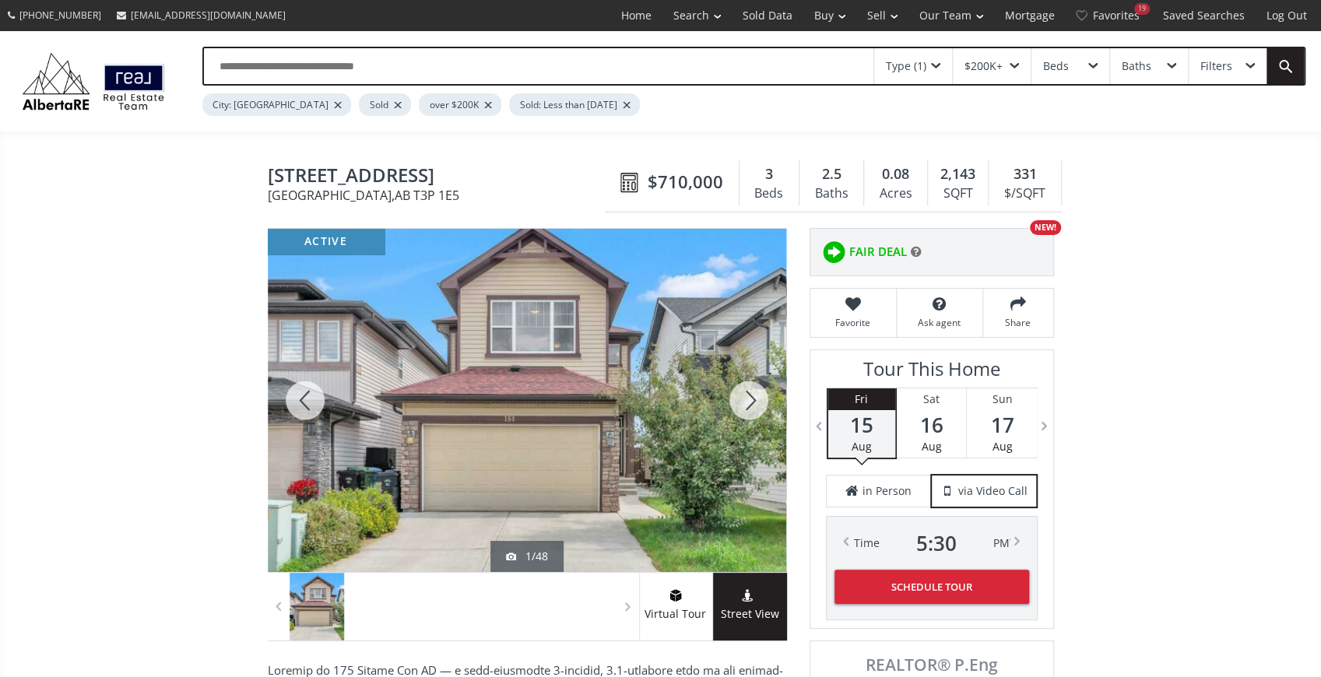
click at [305, 403] on div at bounding box center [305, 400] width 75 height 343
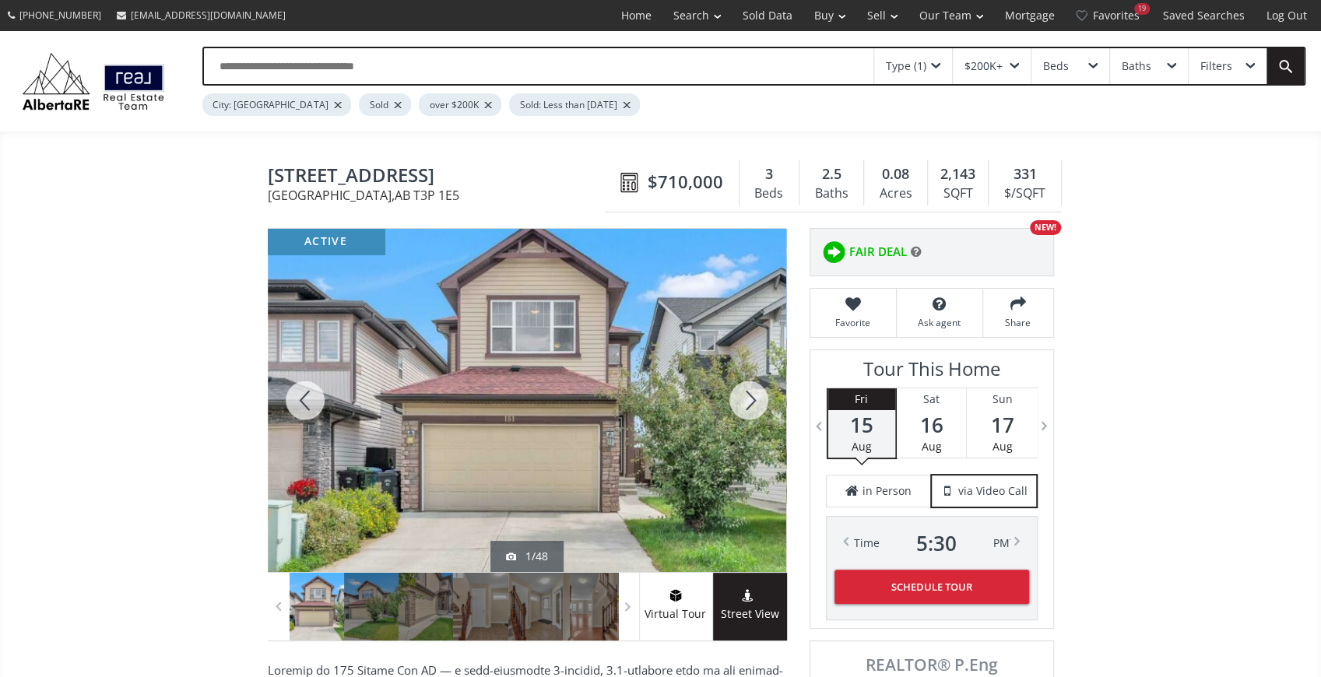
click at [305, 403] on div at bounding box center [305, 400] width 75 height 343
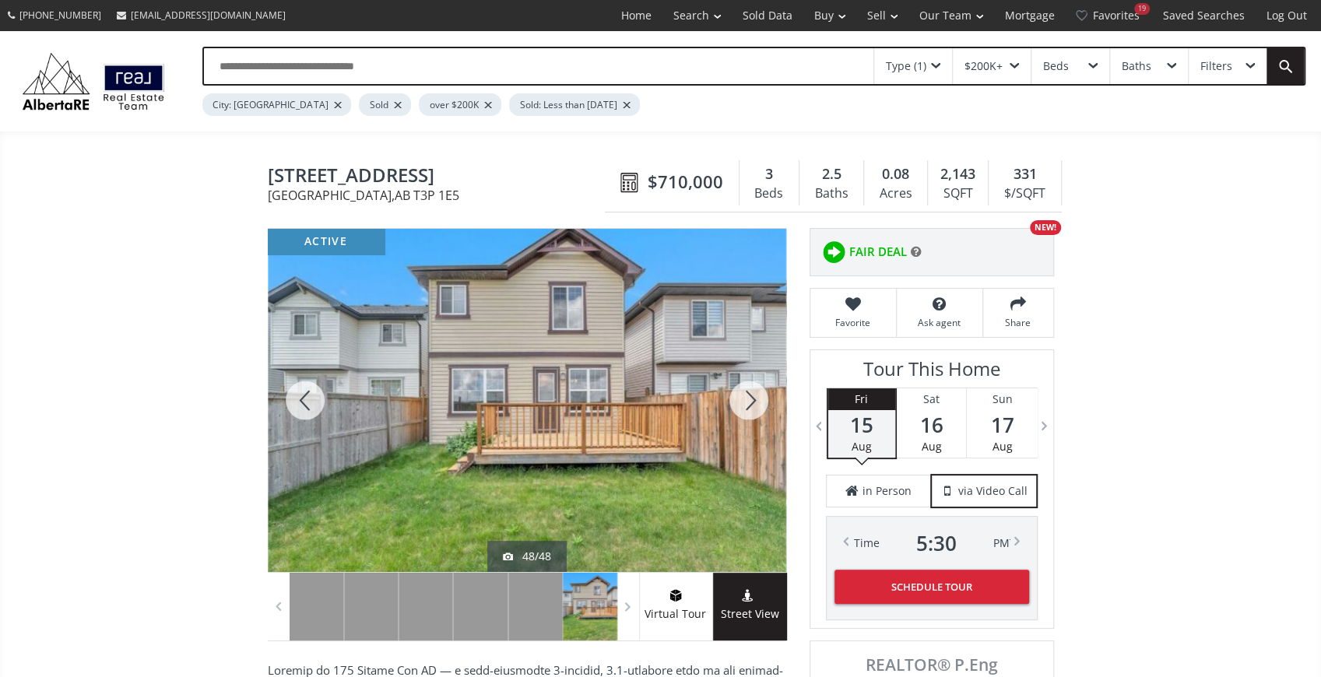
click at [305, 403] on div at bounding box center [305, 400] width 75 height 343
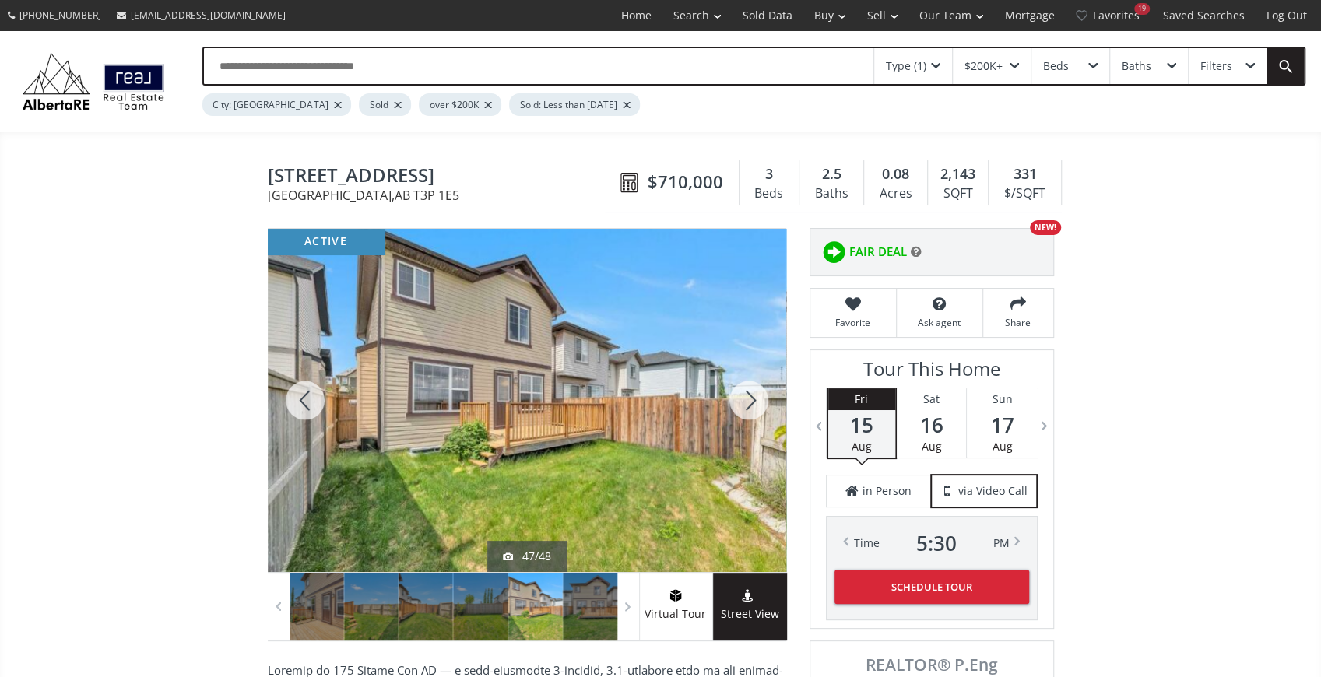
click at [305, 403] on div at bounding box center [305, 400] width 75 height 343
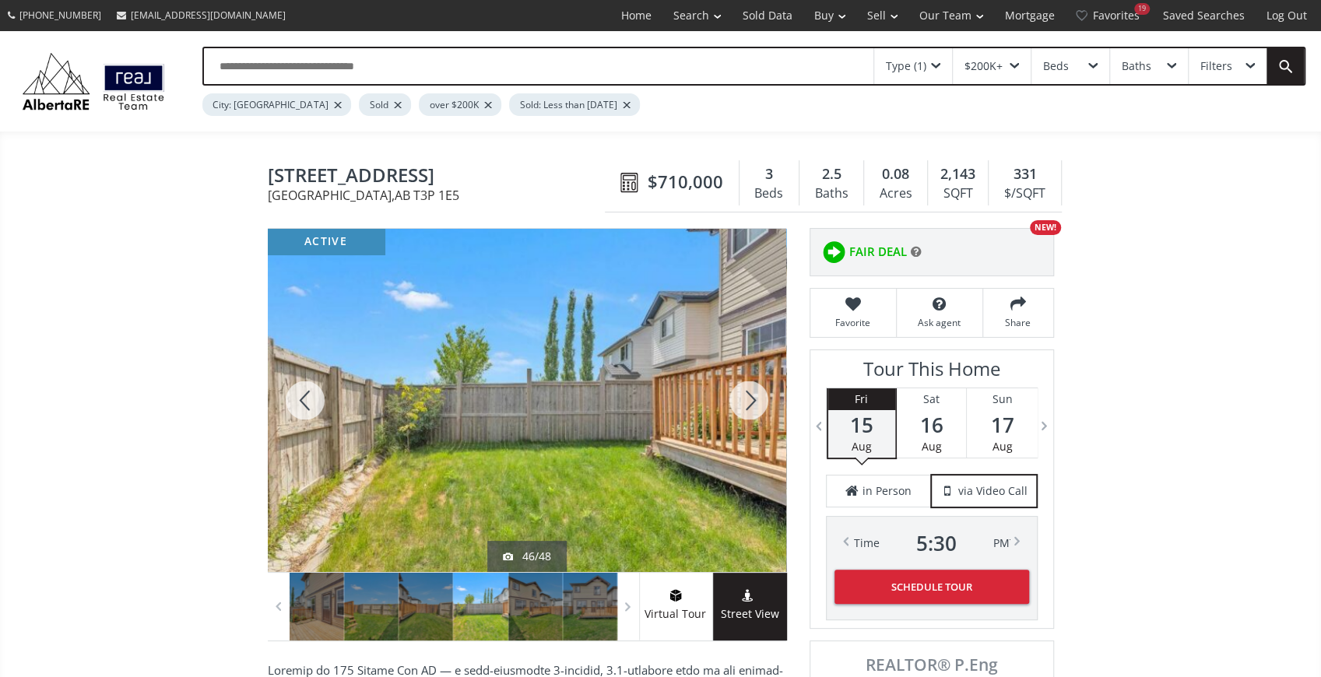
click at [305, 403] on div at bounding box center [305, 400] width 75 height 343
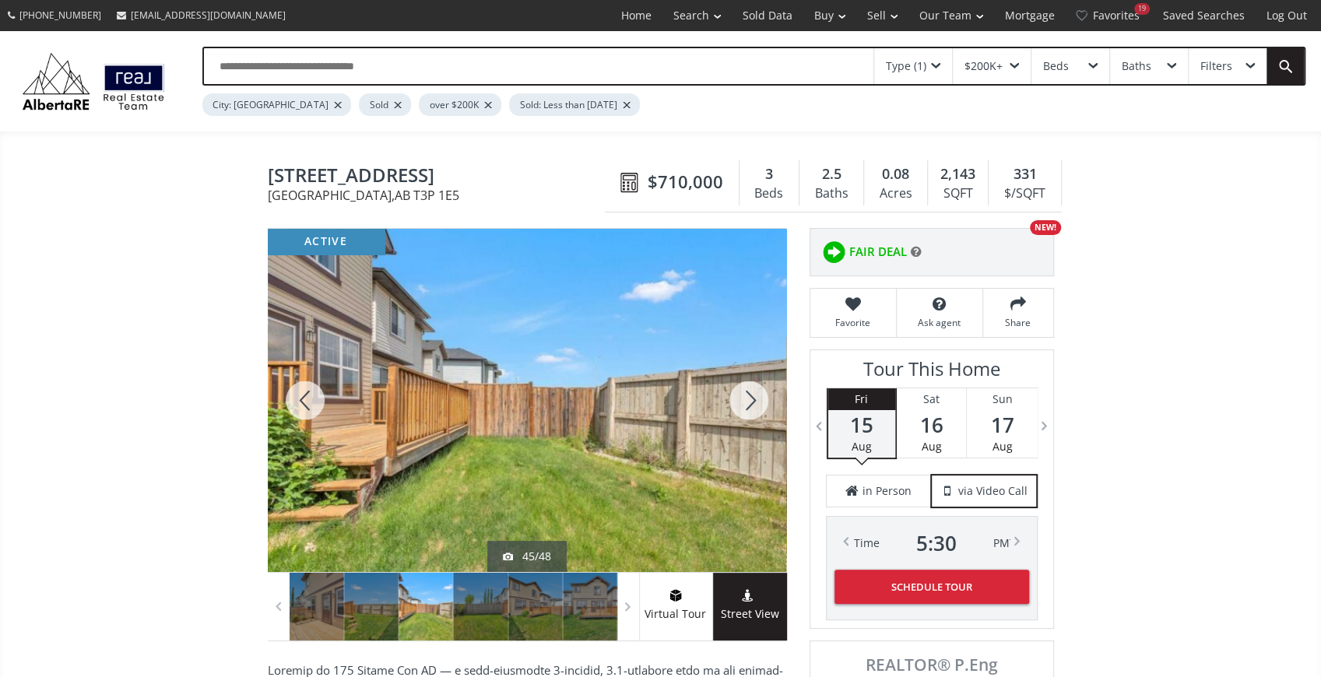
click at [305, 403] on div at bounding box center [305, 400] width 75 height 343
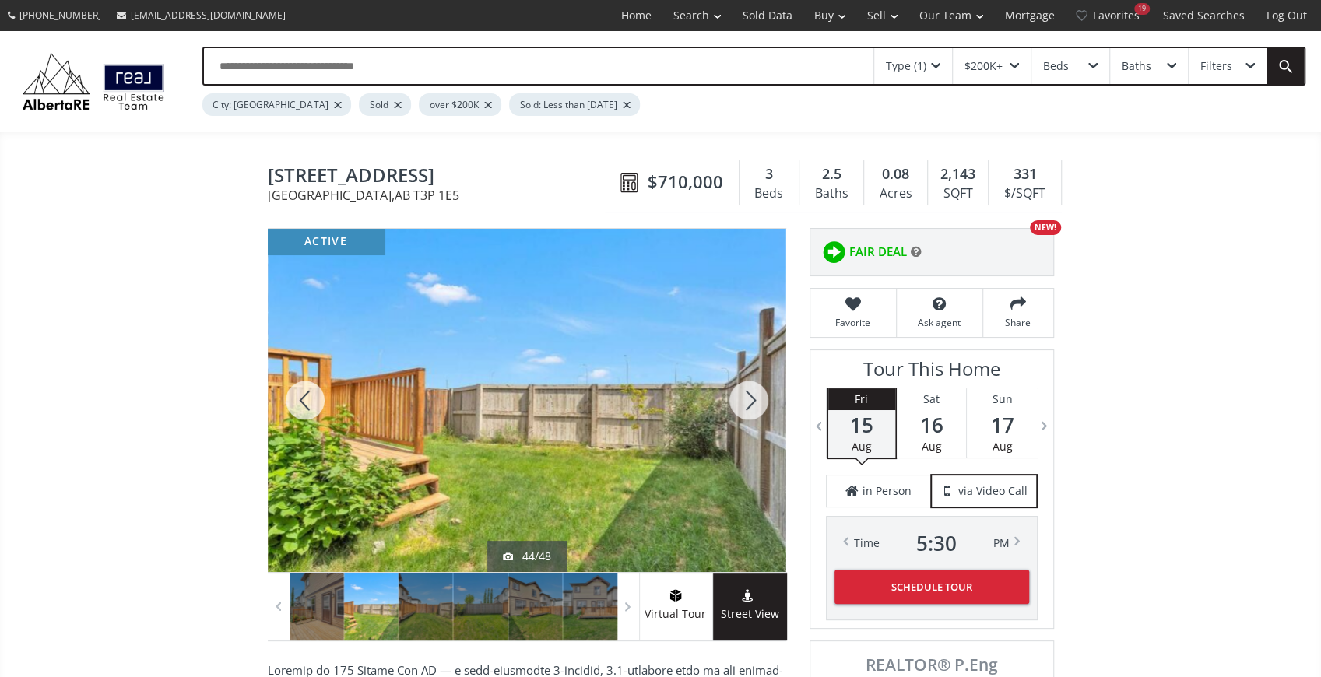
click at [305, 403] on div at bounding box center [305, 400] width 75 height 343
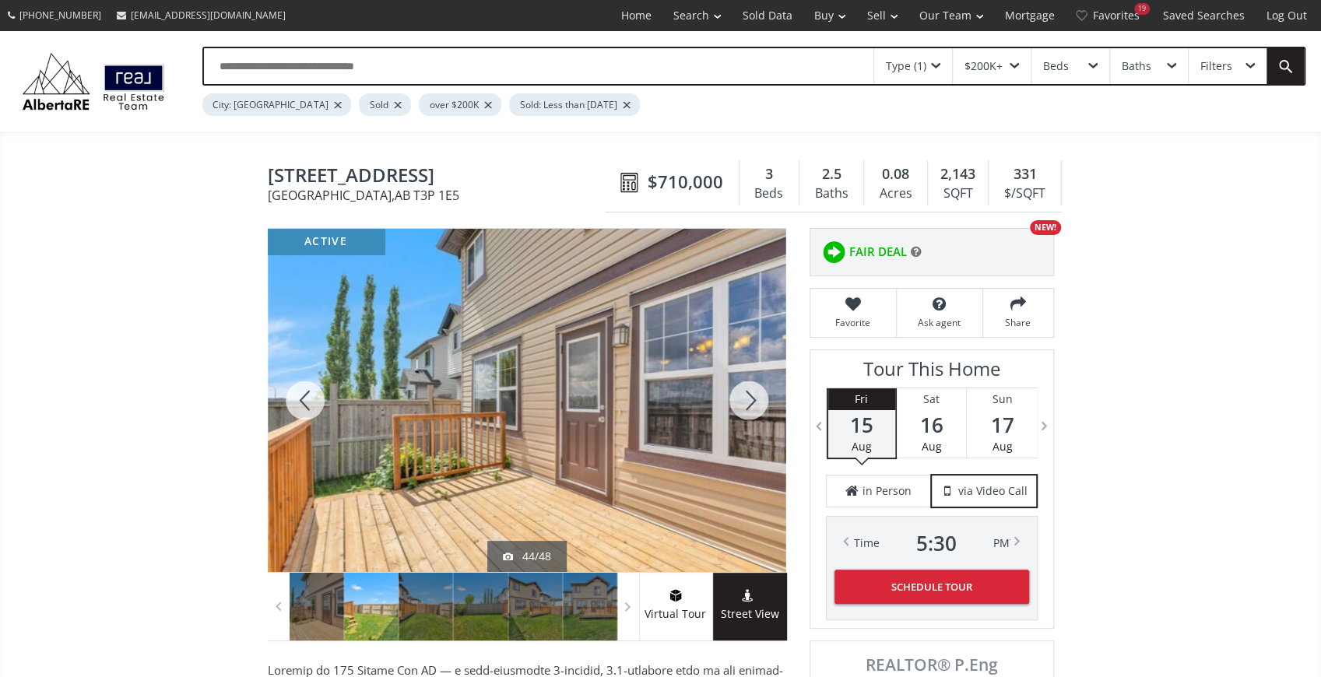
click at [305, 403] on div at bounding box center [305, 400] width 75 height 343
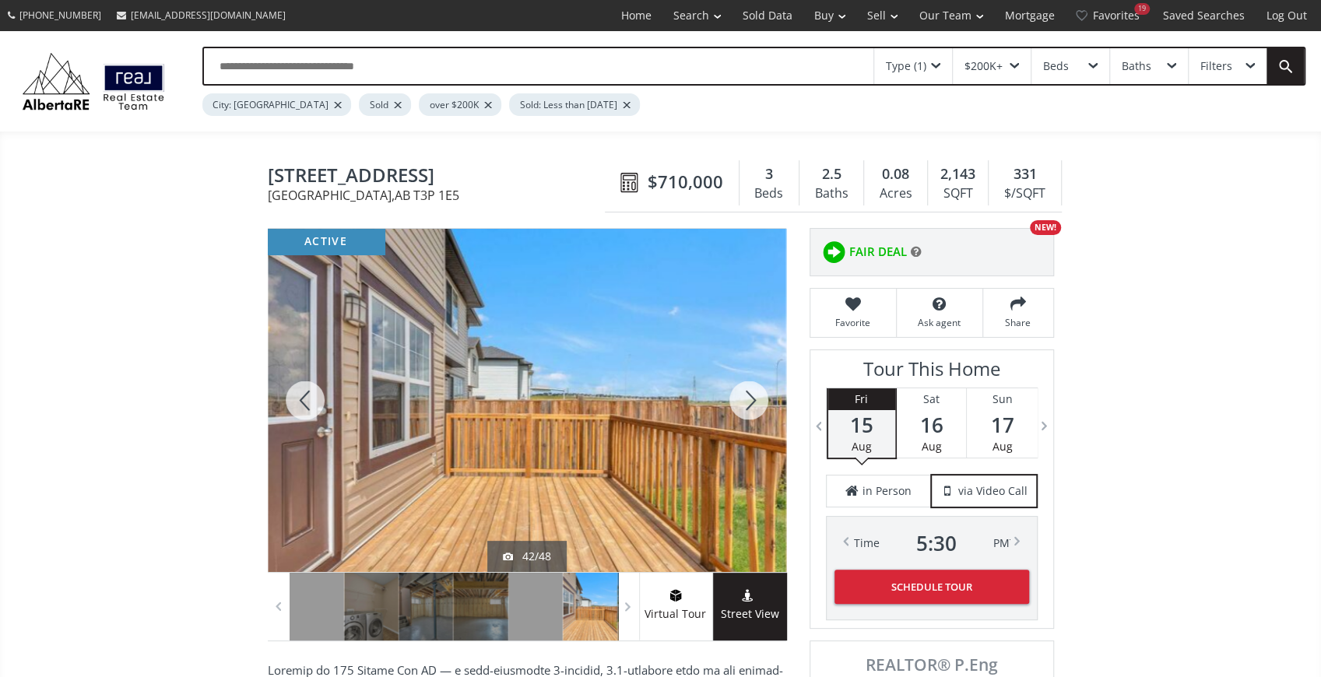
click at [304, 402] on div at bounding box center [305, 400] width 75 height 343
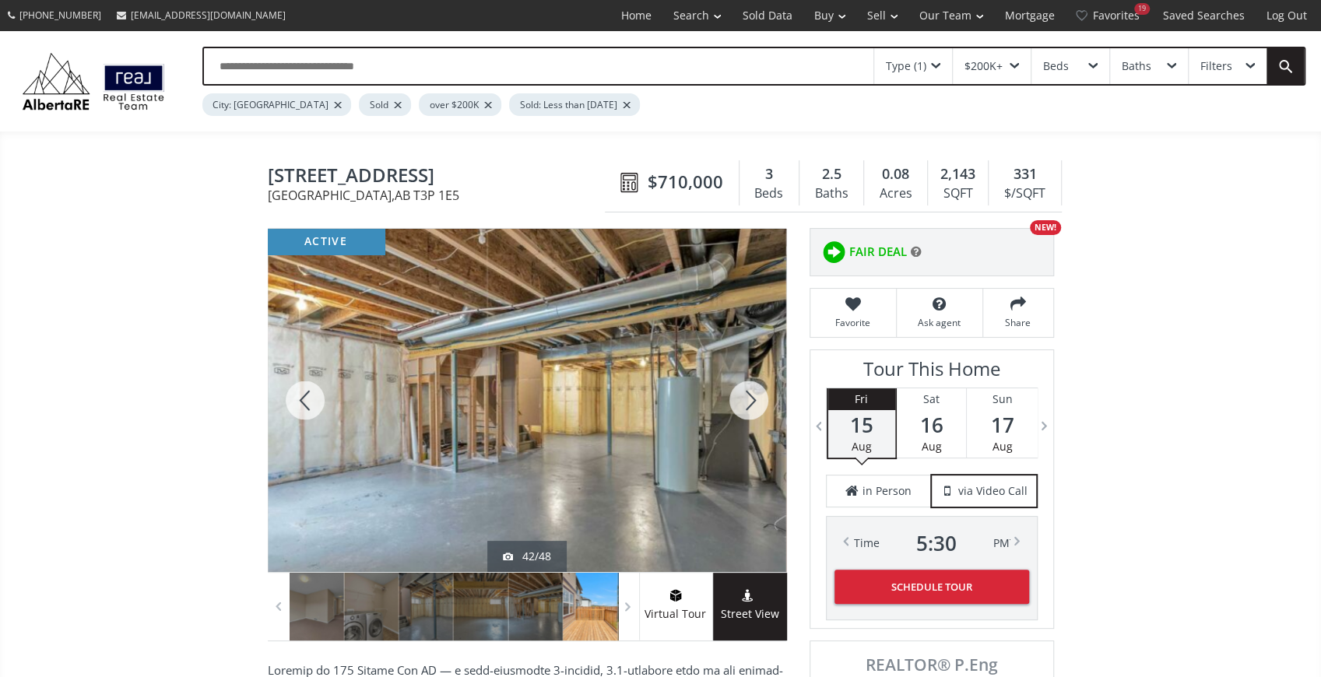
click at [304, 402] on div at bounding box center [305, 400] width 75 height 343
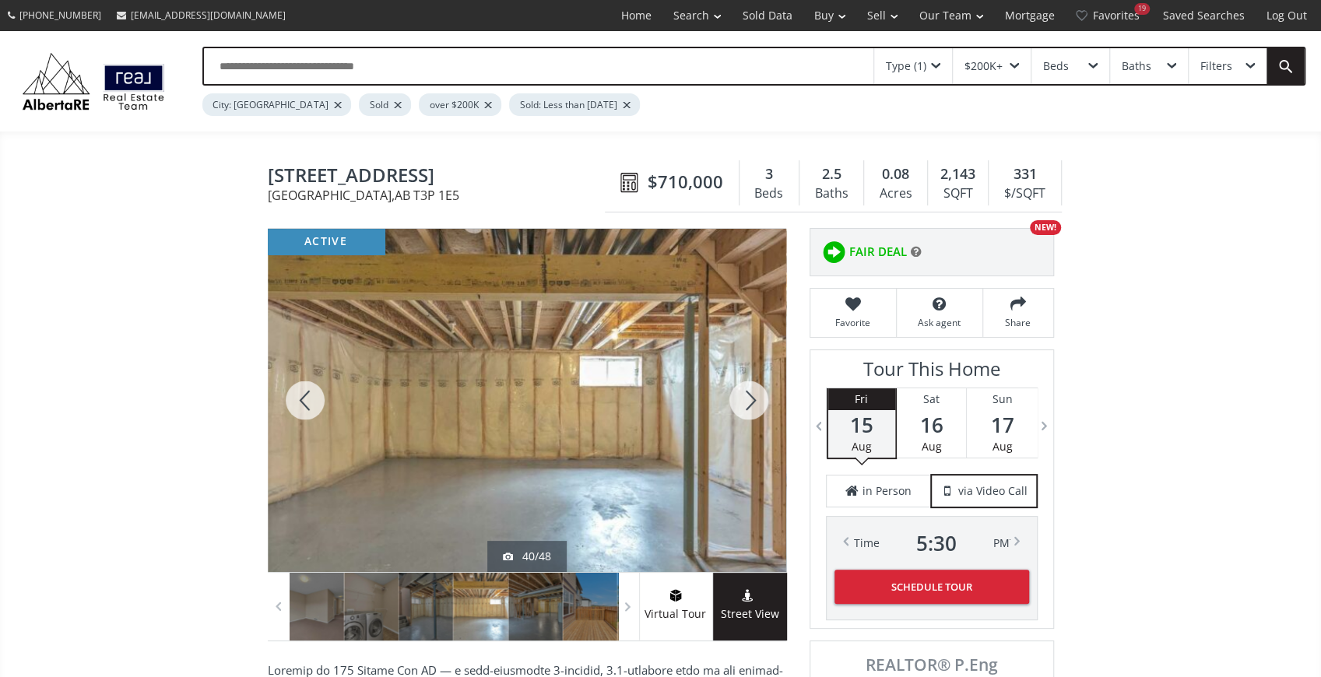
click at [304, 402] on div at bounding box center [305, 400] width 75 height 343
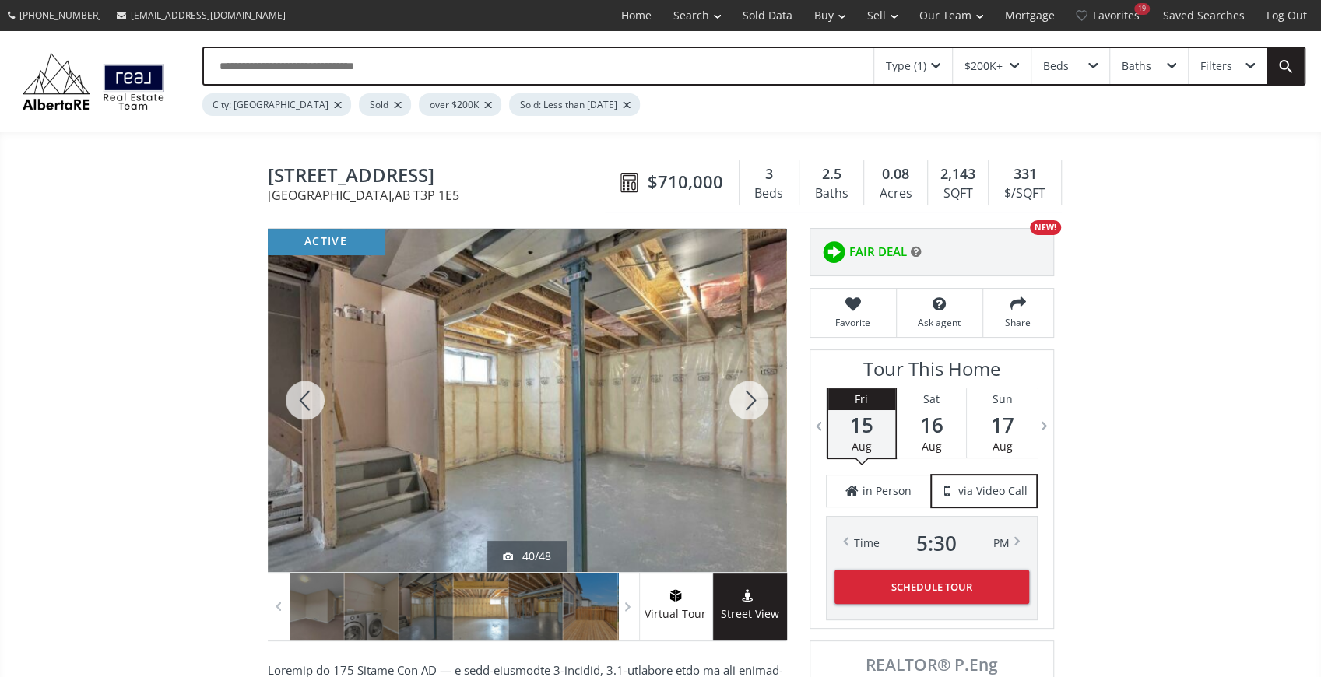
click at [304, 402] on div at bounding box center [305, 400] width 75 height 343
click at [304, 401] on div at bounding box center [305, 400] width 75 height 343
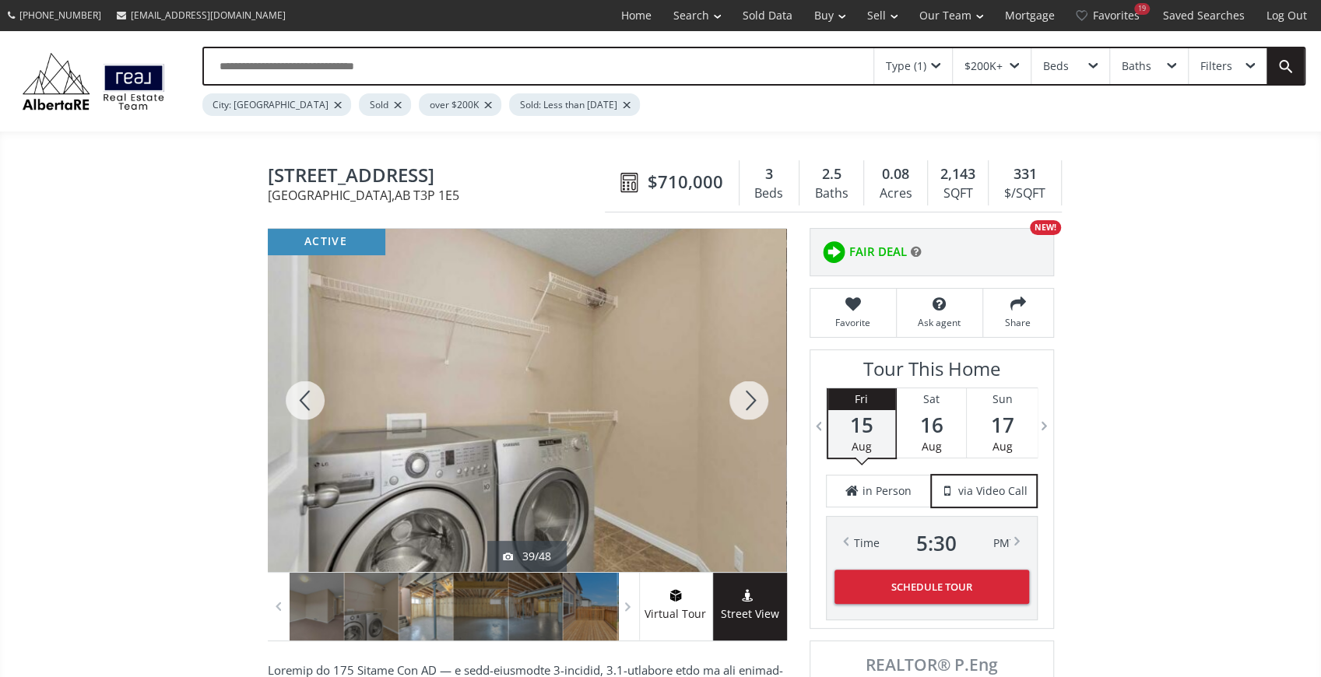
click at [304, 400] on div at bounding box center [305, 400] width 75 height 343
